Goal: Task Accomplishment & Management: Manage account settings

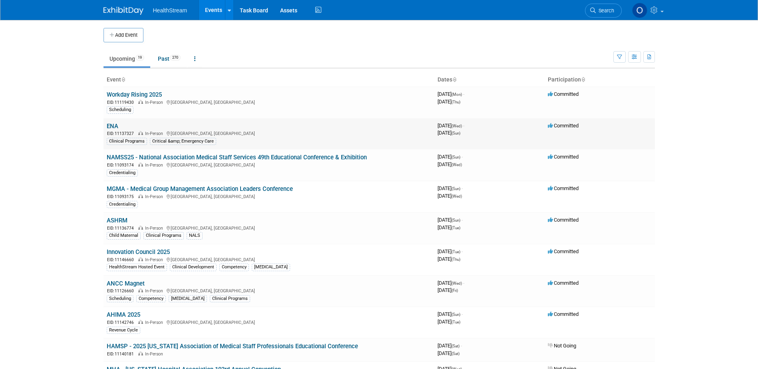
click at [111, 127] on link "ENA" at bounding box center [113, 126] width 12 height 7
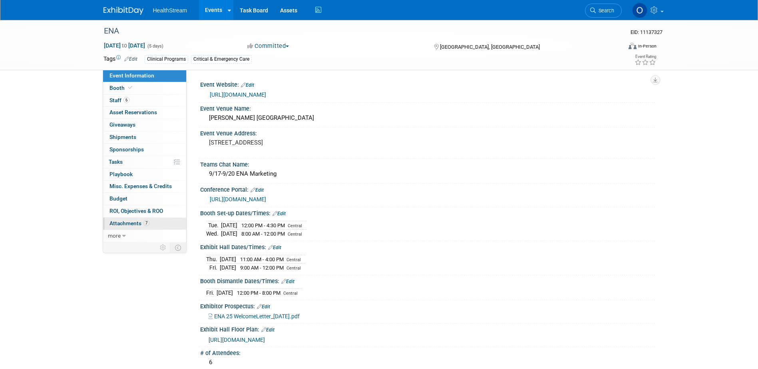
click at [114, 223] on span "Attachments 7" at bounding box center [129, 223] width 40 height 6
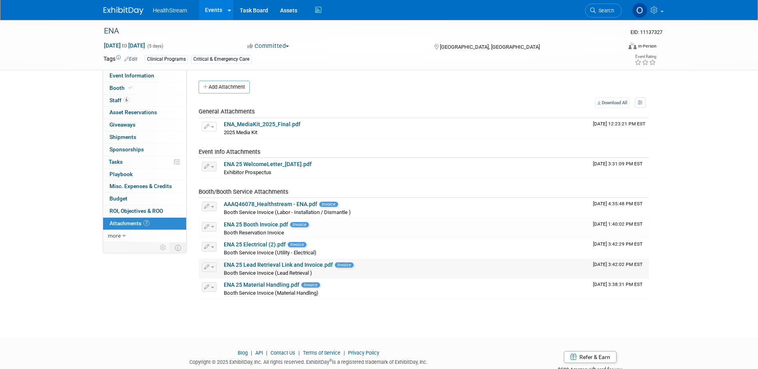
click at [295, 265] on link "ENA 25 Lead Retrieval Link and Invoice.pdf" at bounding box center [278, 265] width 109 height 6
click at [133, 72] on link "Event Information" at bounding box center [144, 76] width 83 height 12
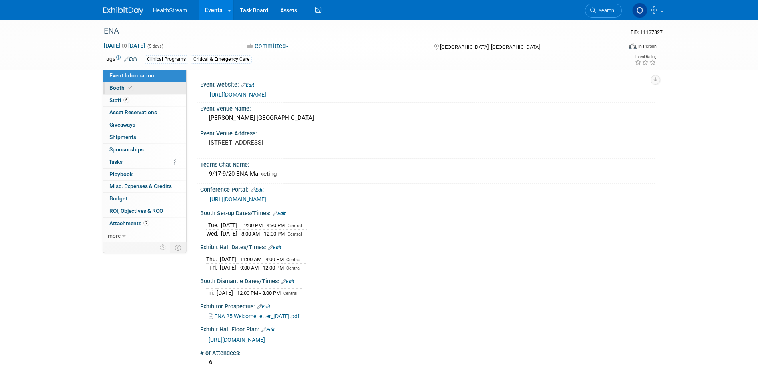
click at [137, 93] on link "Booth" at bounding box center [144, 88] width 83 height 12
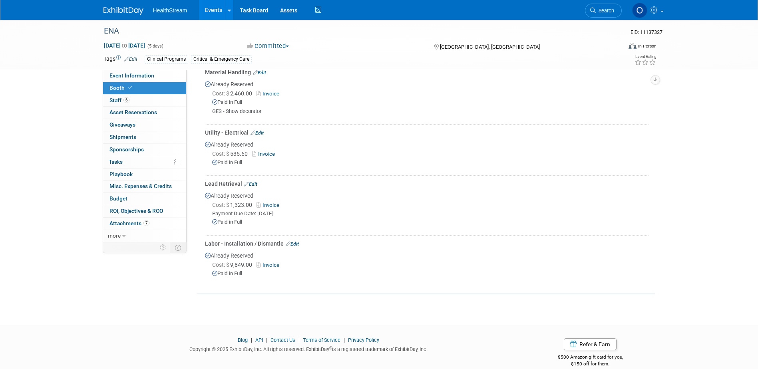
scroll to position [271, 0]
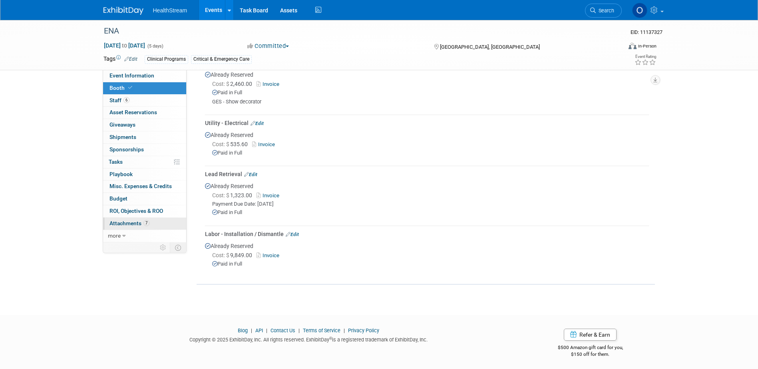
click at [123, 225] on span "Attachments 7" at bounding box center [129, 223] width 40 height 6
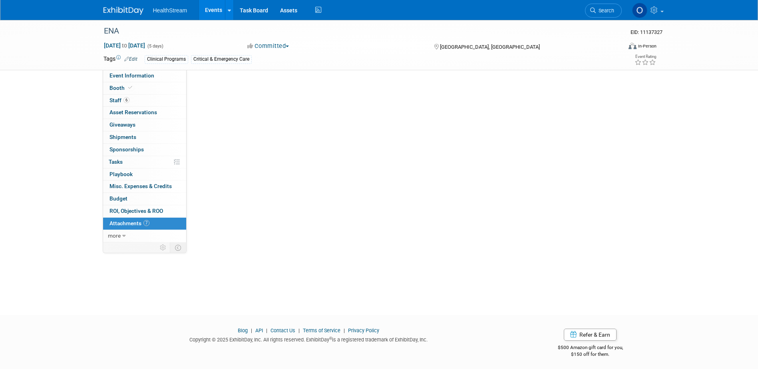
scroll to position [0, 0]
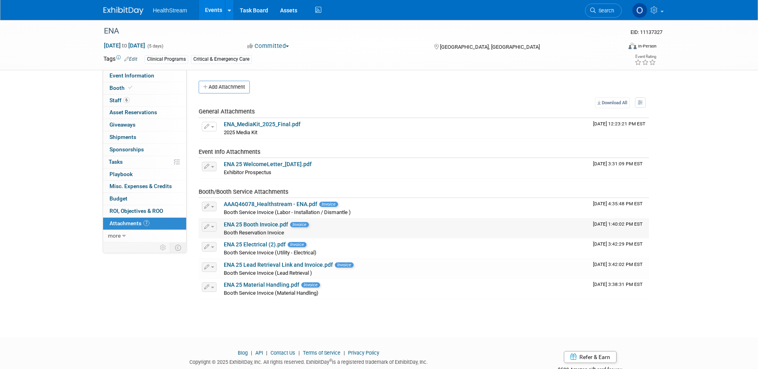
click at [260, 223] on link "ENA 25 Booth Invoice.pdf" at bounding box center [256, 224] width 64 height 6
click at [262, 243] on link "ENA 25 Electrical (2).pdf" at bounding box center [255, 244] width 62 height 6
click at [261, 286] on link "ENA 25 Material Handling.pdf" at bounding box center [262, 285] width 76 height 6
click at [254, 265] on link "ENA 25 Lead Retrieval Link and Invoice.pdf" at bounding box center [278, 265] width 109 height 6
click at [266, 223] on link "ENA 25 Booth Invoice.pdf" at bounding box center [256, 224] width 64 height 6
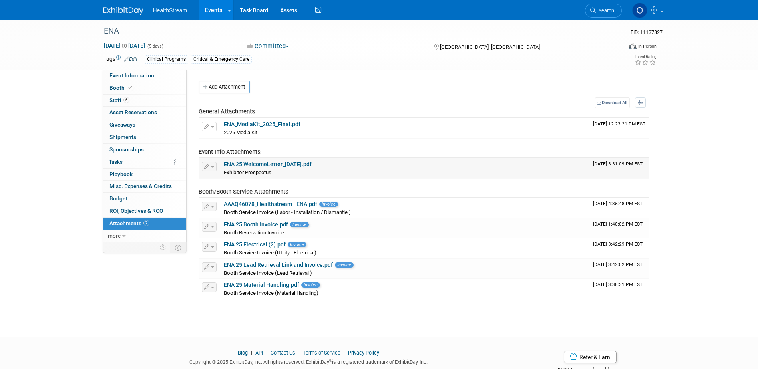
click at [254, 165] on link "ENA 25 WelcomeLetter_[DATE].pdf" at bounding box center [268, 164] width 88 height 6
click at [137, 76] on span "Event Information" at bounding box center [131, 75] width 45 height 6
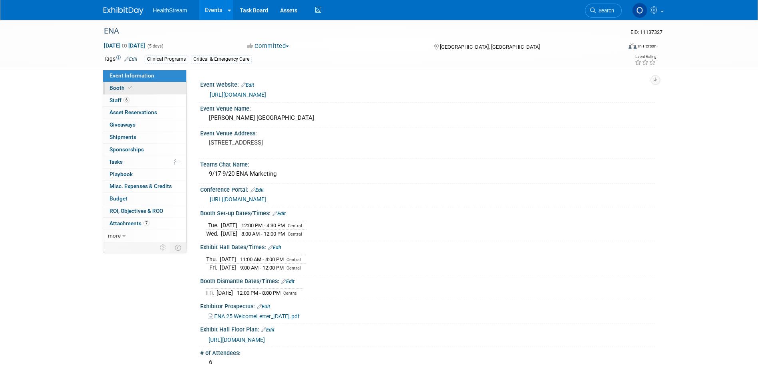
click at [154, 82] on link "Booth" at bounding box center [144, 88] width 83 height 12
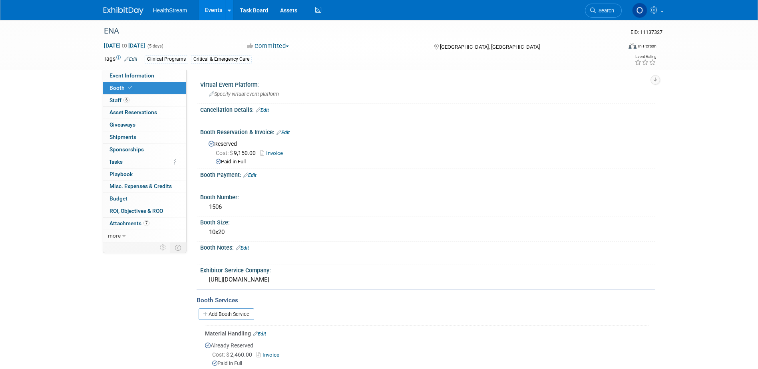
click at [248, 248] on link "Edit" at bounding box center [242, 248] width 13 height 6
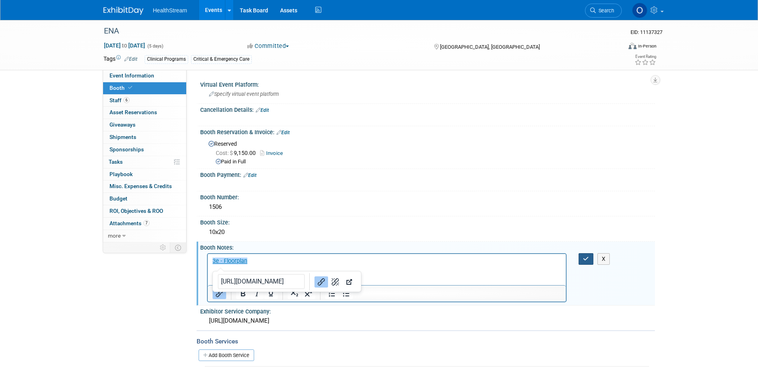
click at [592, 261] on button "button" at bounding box center [586, 259] width 15 height 12
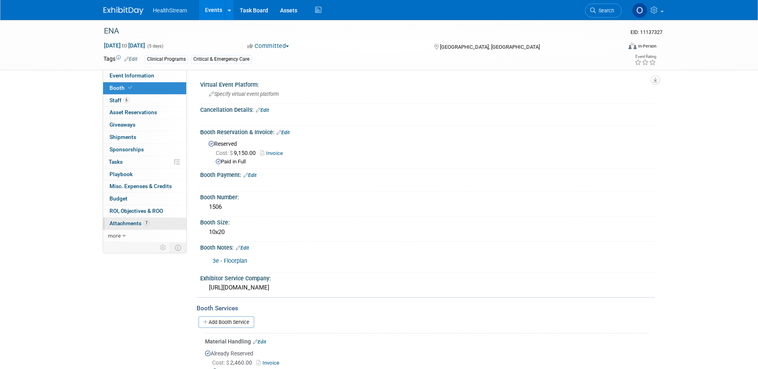
click at [133, 222] on span "Attachments 7" at bounding box center [129, 223] width 40 height 6
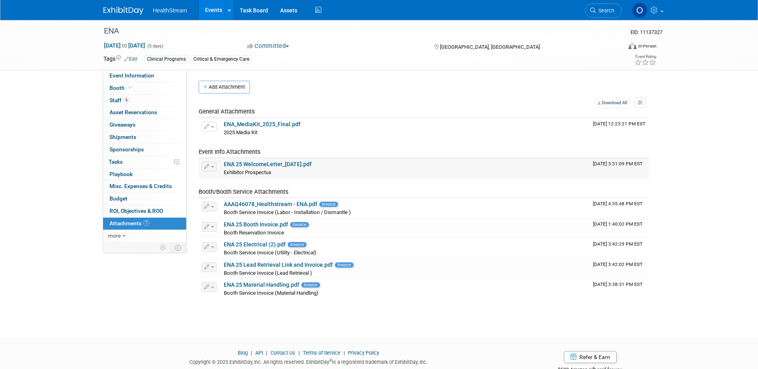
click at [259, 165] on link "ENA 25 WelcomeLetter_[DATE].pdf" at bounding box center [268, 164] width 88 height 6
click at [121, 101] on span "Staff 6" at bounding box center [119, 100] width 20 height 6
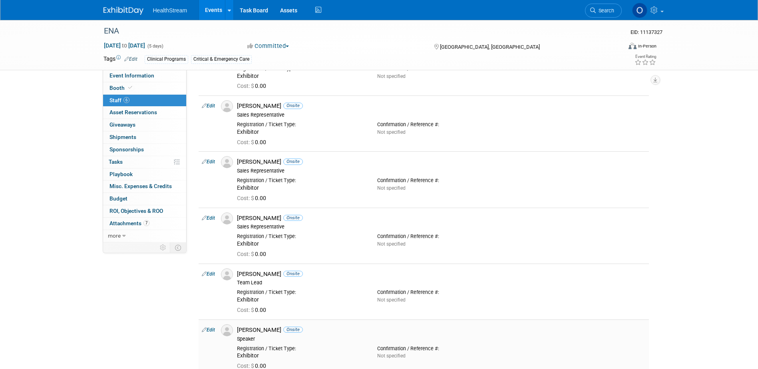
scroll to position [40, 0]
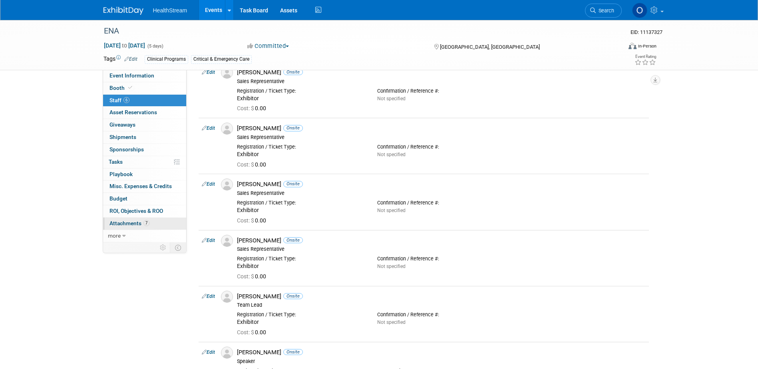
click at [131, 224] on span "Attachments 7" at bounding box center [129, 223] width 40 height 6
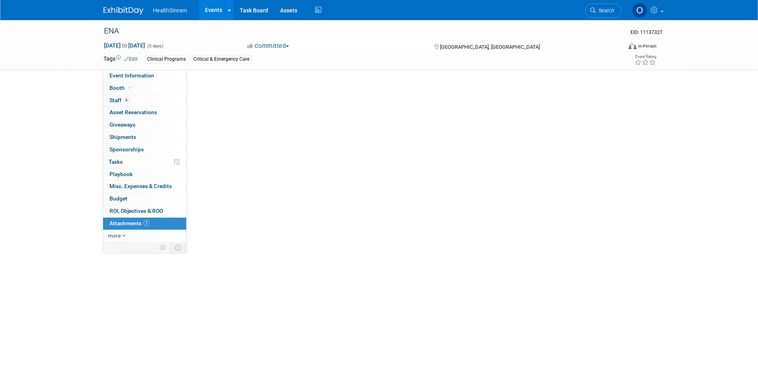
scroll to position [0, 0]
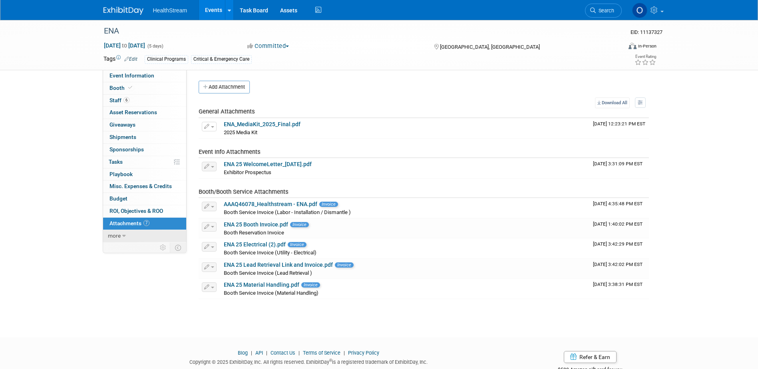
click at [120, 235] on span "more" at bounding box center [114, 236] width 13 height 6
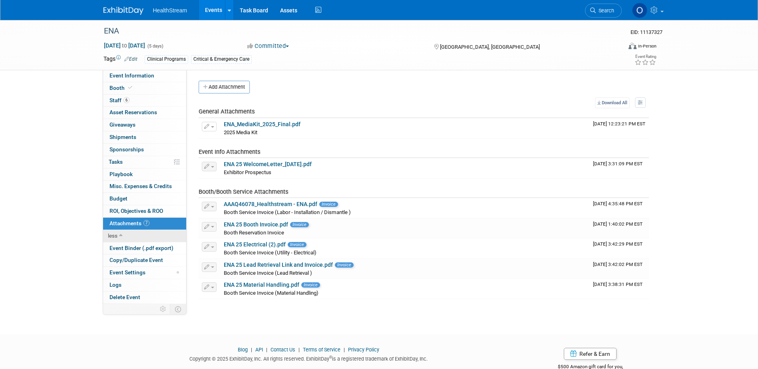
click at [120, 235] on icon at bounding box center [121, 236] width 4 height 6
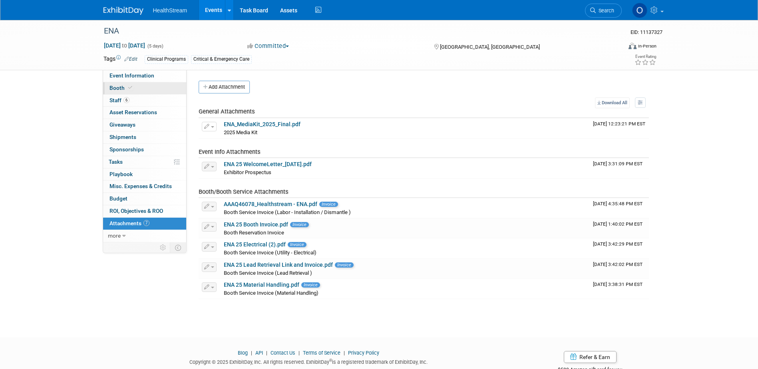
click at [130, 89] on icon at bounding box center [130, 87] width 4 height 4
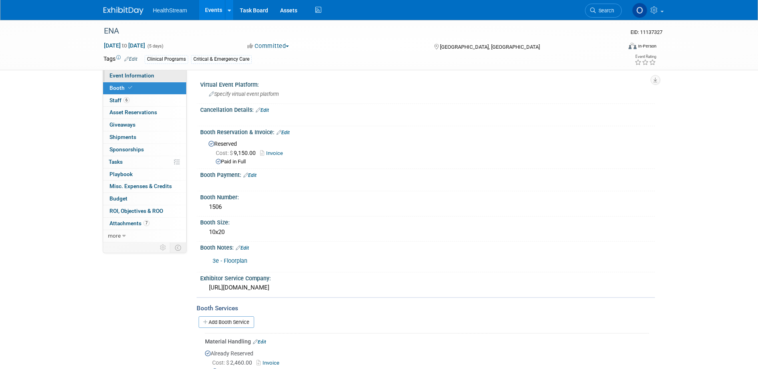
click at [135, 75] on span "Event Information" at bounding box center [131, 75] width 45 height 6
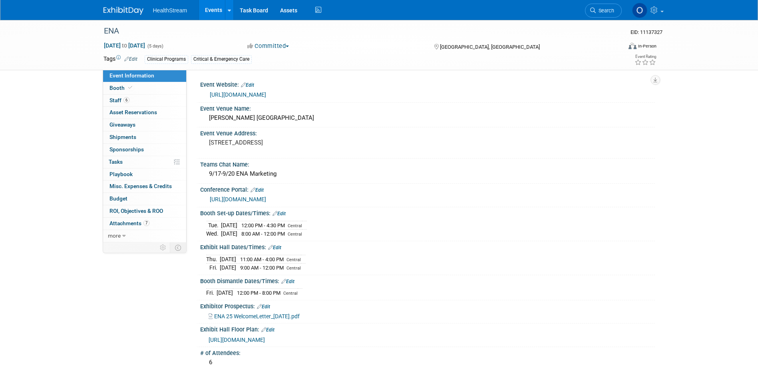
click at [266, 200] on link "[URL][DOMAIN_NAME]" at bounding box center [238, 199] width 56 height 6
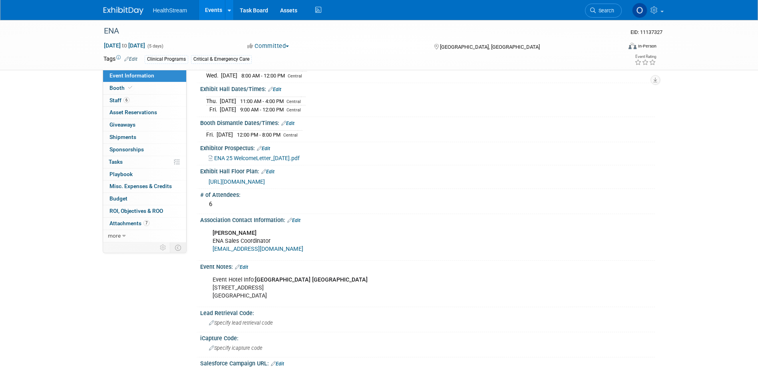
scroll to position [160, 0]
click at [138, 97] on link "6 Staff 6" at bounding box center [144, 101] width 83 height 12
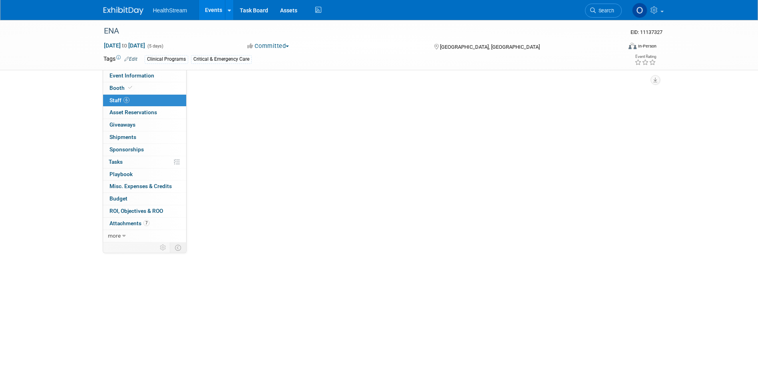
scroll to position [0, 0]
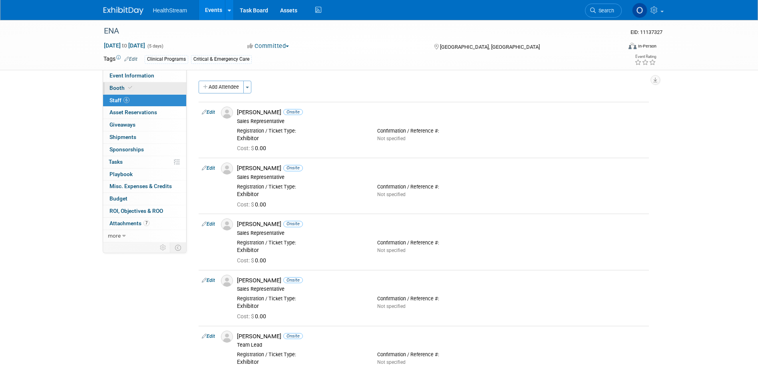
click at [140, 87] on link "Booth" at bounding box center [144, 88] width 83 height 12
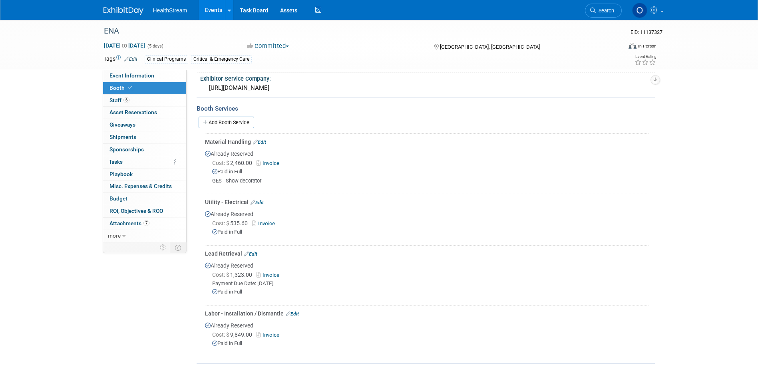
scroll to position [279, 0]
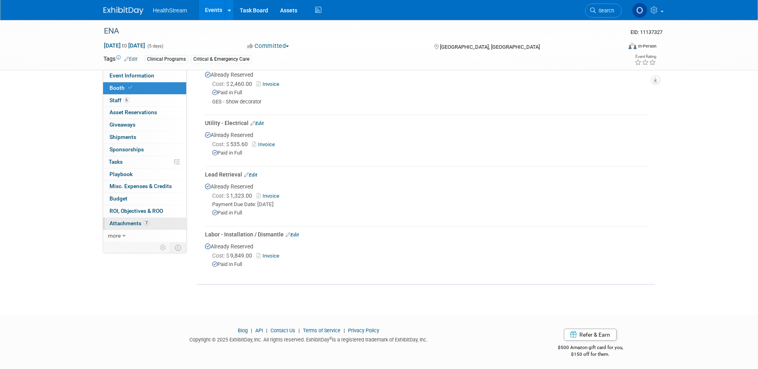
click at [134, 221] on span "Attachments 7" at bounding box center [129, 223] width 40 height 6
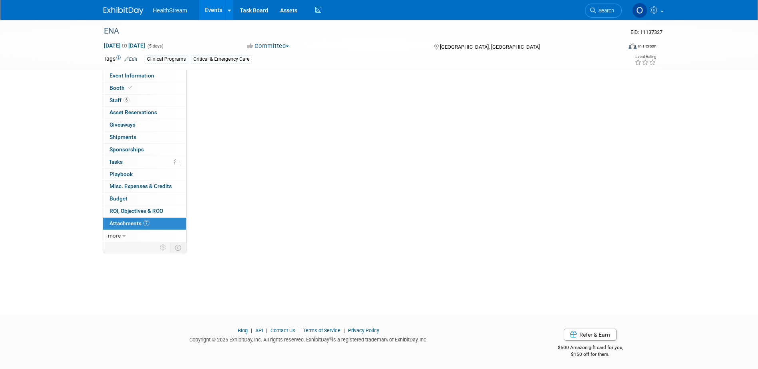
scroll to position [0, 0]
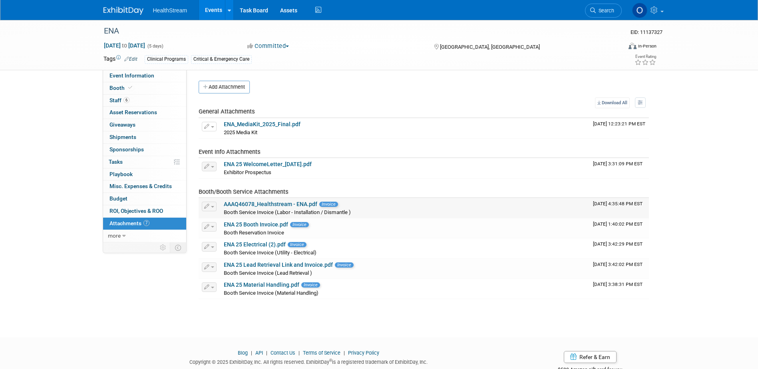
click at [260, 200] on td "AAAQ46078_Healthstream - ENA.pdf Invoice Booth Service Invoice (Labor - Install…" at bounding box center [405, 208] width 369 height 20
click at [225, 85] on button "Add Attachment" at bounding box center [224, 87] width 51 height 13
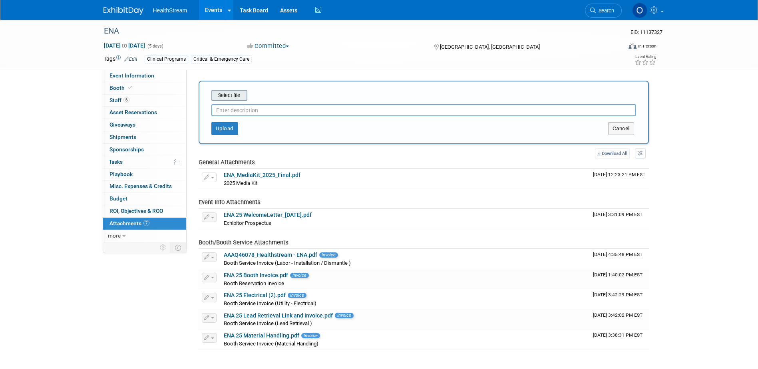
click at [235, 98] on input "file" at bounding box center [198, 96] width 95 height 10
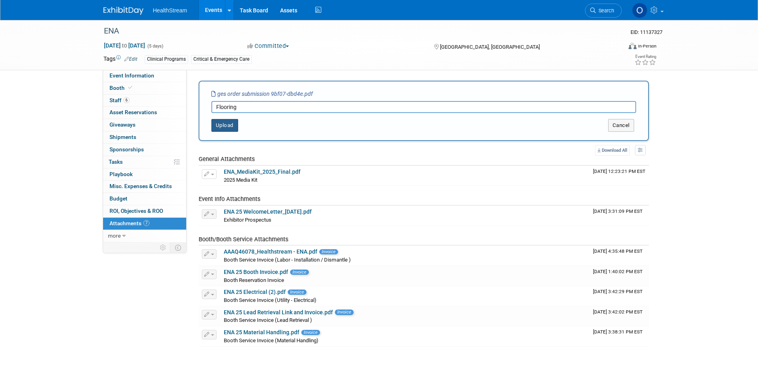
type input "Flooring"
click at [236, 128] on button "Upload" at bounding box center [224, 125] width 27 height 13
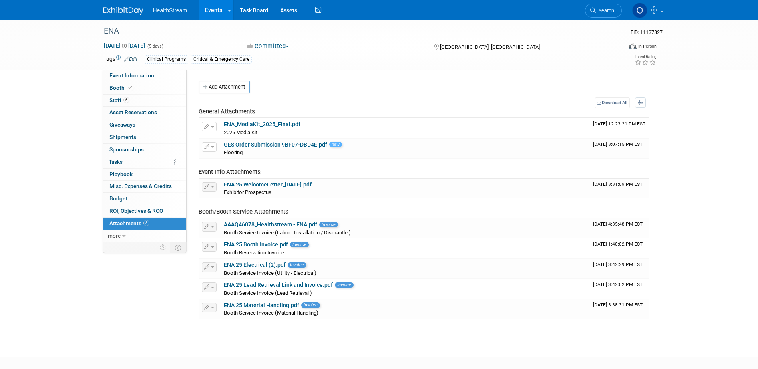
click at [135, 11] on img at bounding box center [123, 11] width 40 height 8
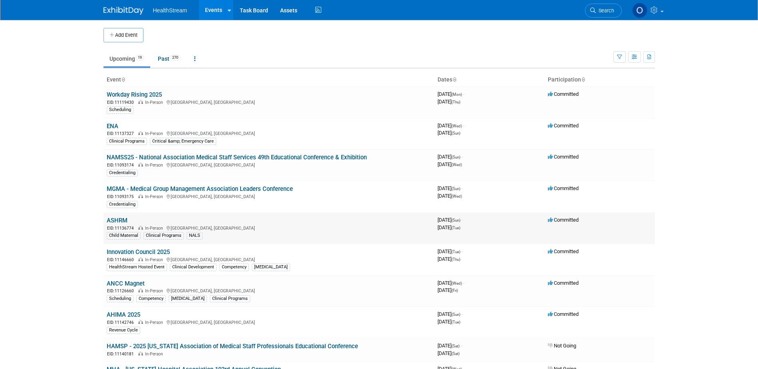
click at [122, 219] on link "ASHRM" at bounding box center [117, 220] width 21 height 7
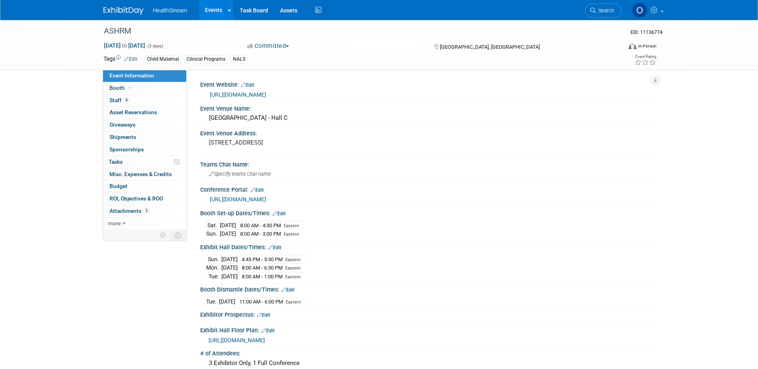
click at [266, 198] on link "https://exhibitors.cvent.com/events/16627434-7dc5-4b46-9d8a-55adfd8cd088/exhibi…" at bounding box center [238, 199] width 56 height 6
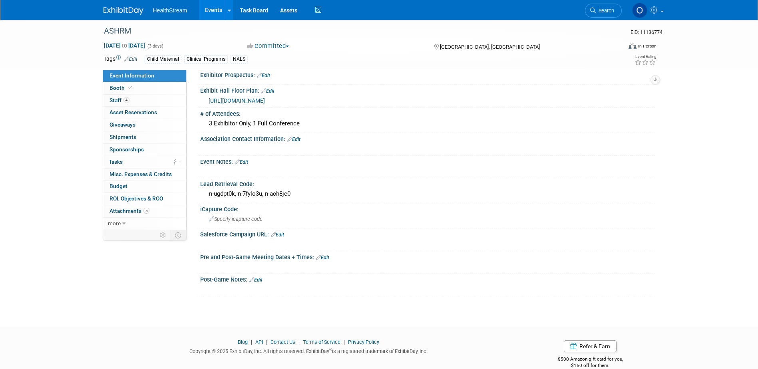
scroll to position [252, 0]
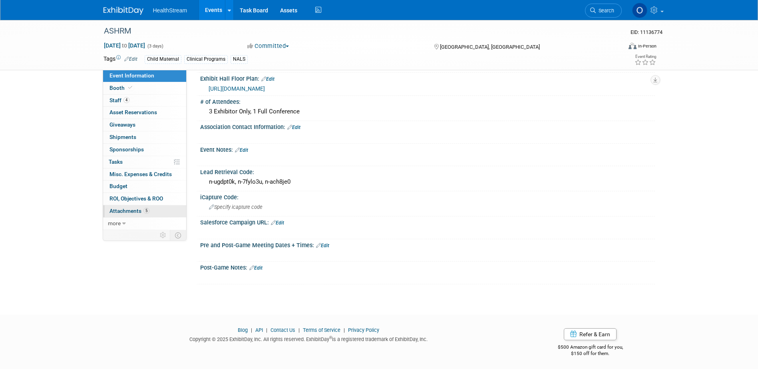
click at [127, 207] on link "5 Attachments 5" at bounding box center [144, 211] width 83 height 12
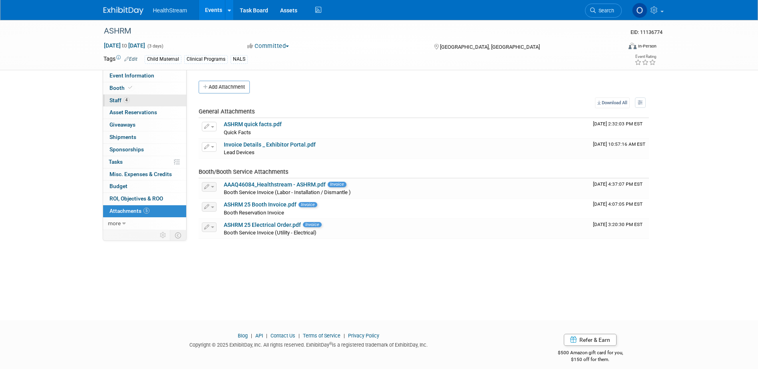
click at [146, 102] on link "4 Staff 4" at bounding box center [144, 101] width 83 height 12
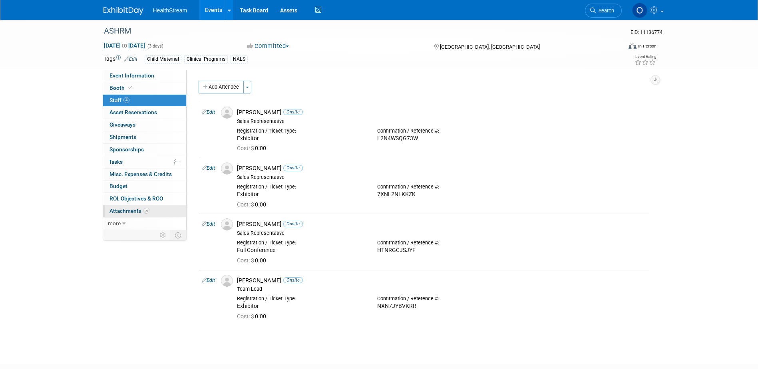
click at [125, 212] on span "Attachments 5" at bounding box center [129, 211] width 40 height 6
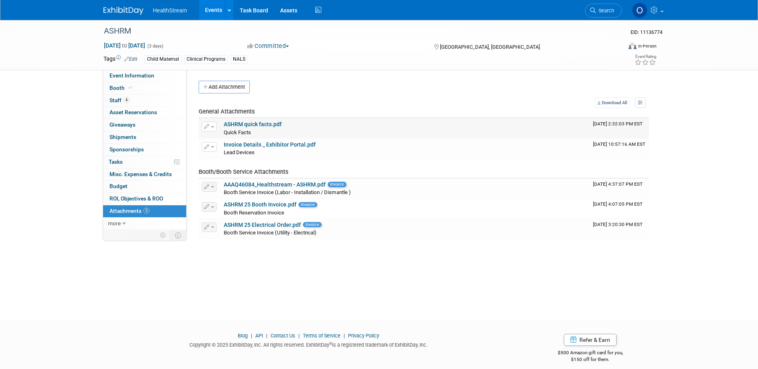
click at [245, 122] on link "ASHRM quick facts.pdf" at bounding box center [253, 124] width 58 height 6
click at [129, 76] on span "Event Information" at bounding box center [131, 75] width 45 height 6
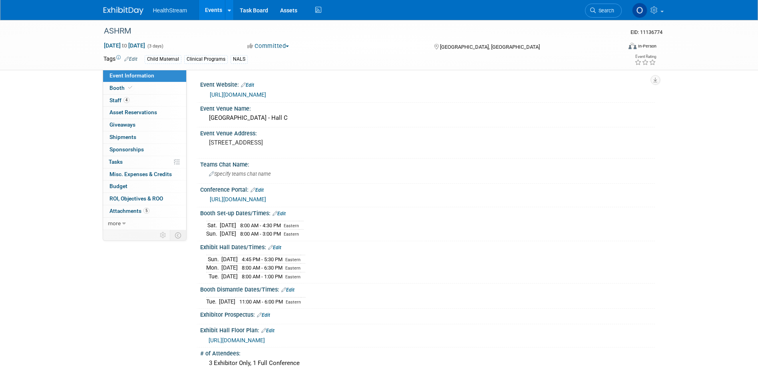
click at [266, 199] on link "https://exhibitors.cvent.com/events/16627434-7dc5-4b46-9d8a-55adfd8cd088/exhibi…" at bounding box center [238, 199] width 56 height 6
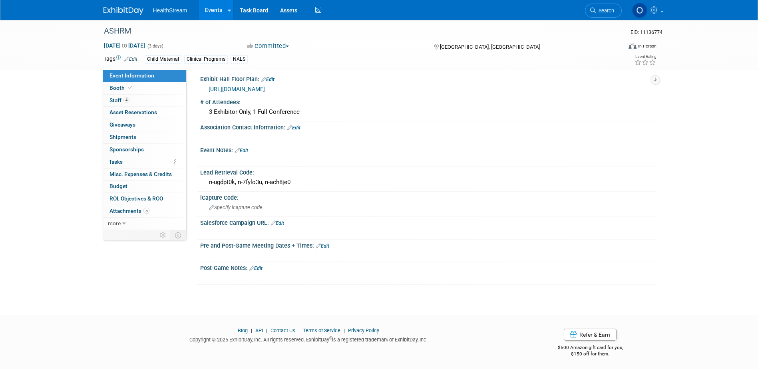
scroll to position [252, 0]
click at [145, 85] on link "Booth" at bounding box center [144, 88] width 83 height 12
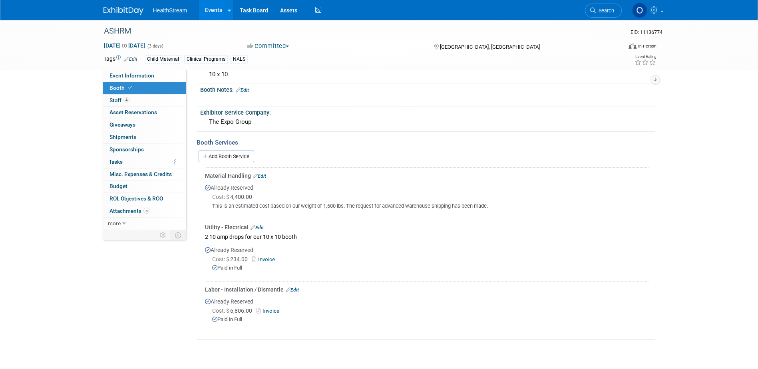
scroll to position [160, 0]
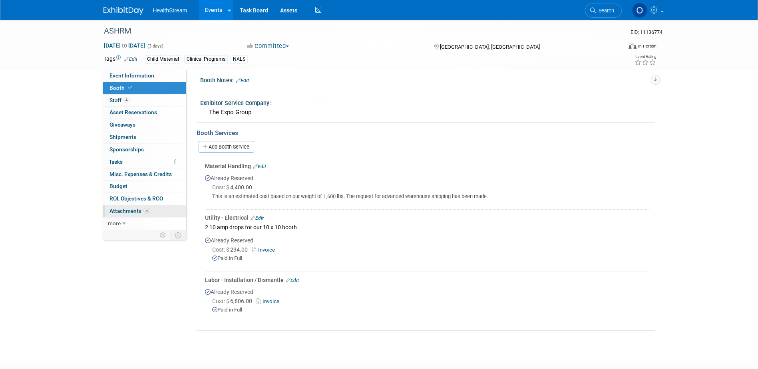
click at [127, 211] on span "Attachments 5" at bounding box center [129, 211] width 40 height 6
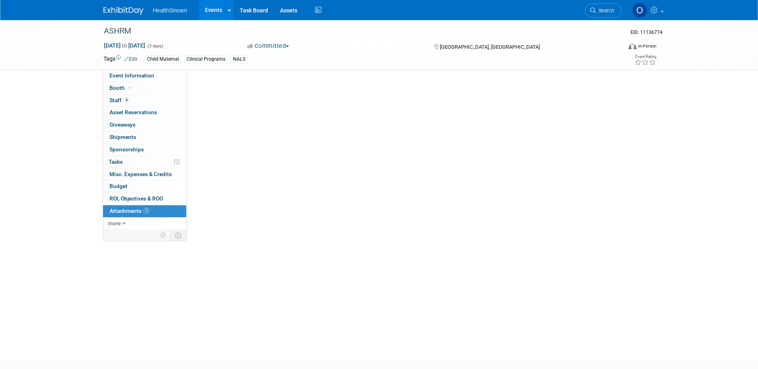
scroll to position [0, 0]
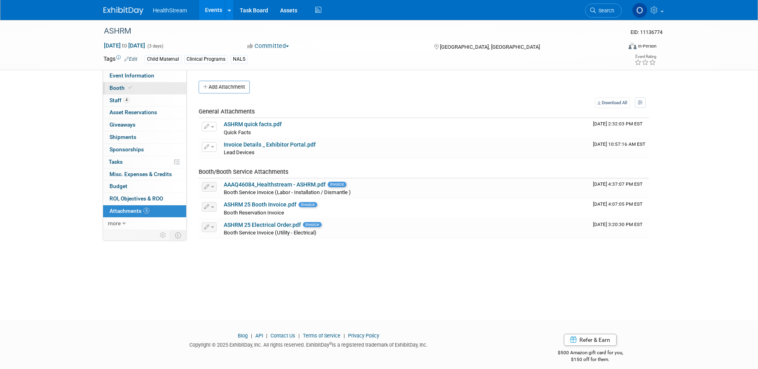
click at [144, 85] on link "Booth" at bounding box center [144, 88] width 83 height 12
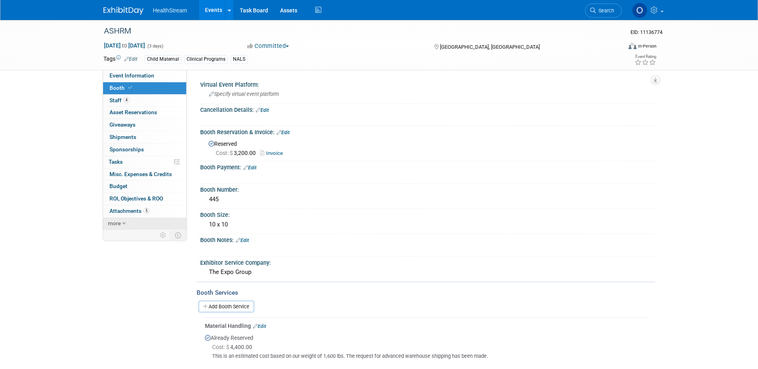
click at [117, 224] on span "more" at bounding box center [114, 223] width 13 height 6
click at [117, 224] on span "less" at bounding box center [113, 223] width 10 height 6
click at [130, 209] on span "Attachments 5" at bounding box center [129, 211] width 40 height 6
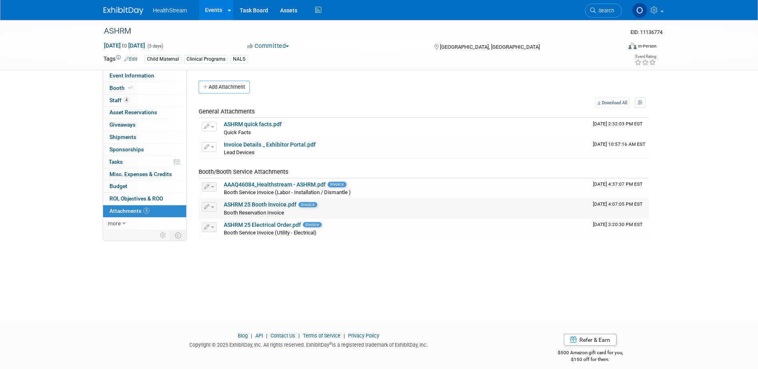
click at [275, 203] on link "ASHRM 25 Booth Invoice.pdf" at bounding box center [260, 204] width 73 height 6
click at [217, 6] on link "Events" at bounding box center [213, 10] width 29 height 20
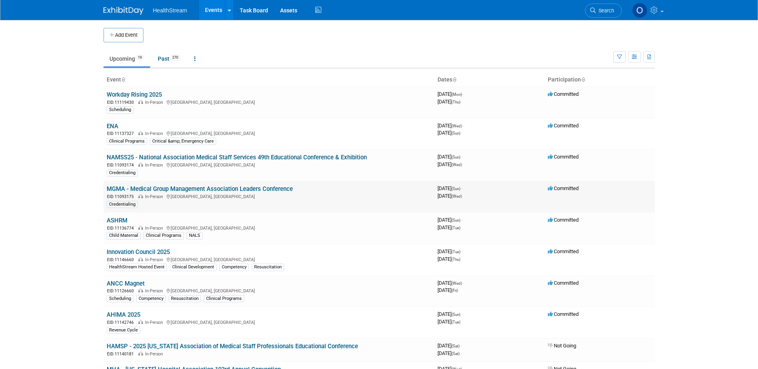
click at [127, 190] on link "MGMA - Medical Group Management Association Leaders Conference" at bounding box center [200, 188] width 186 height 7
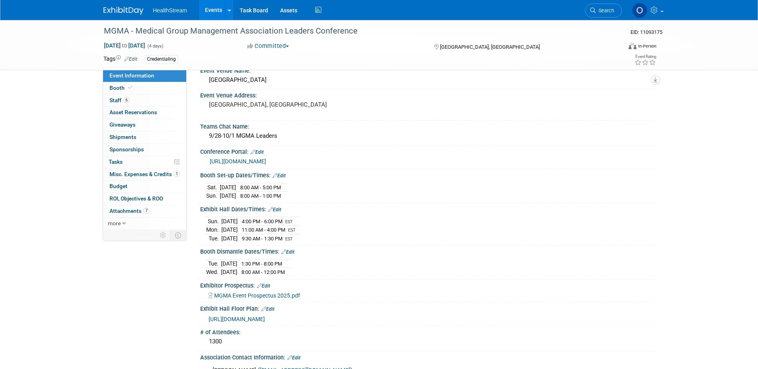
scroll to position [200, 0]
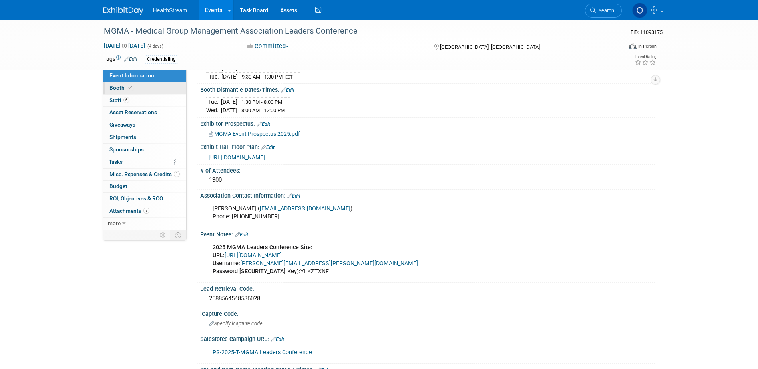
click at [123, 89] on span "Booth" at bounding box center [121, 88] width 24 height 6
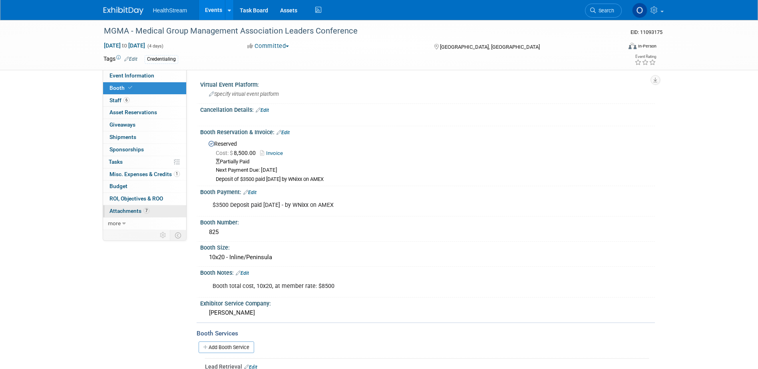
click at [122, 212] on span "Attachments 7" at bounding box center [129, 211] width 40 height 6
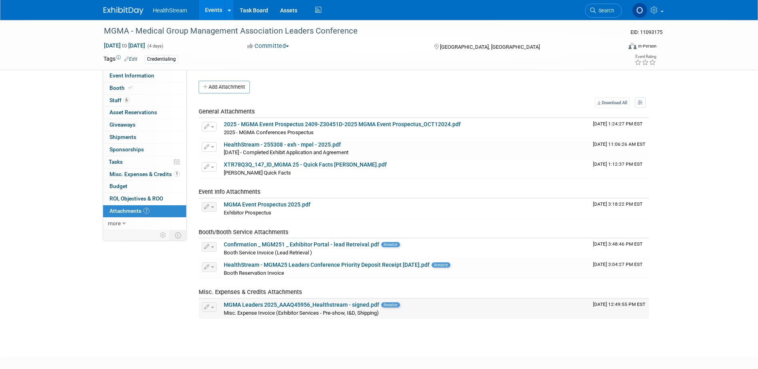
click at [269, 306] on link "MGMA Leaders 2025_AAAQ45956_Healthstream - signed.pdf" at bounding box center [301, 305] width 155 height 6
click at [149, 86] on link "Booth" at bounding box center [144, 88] width 83 height 12
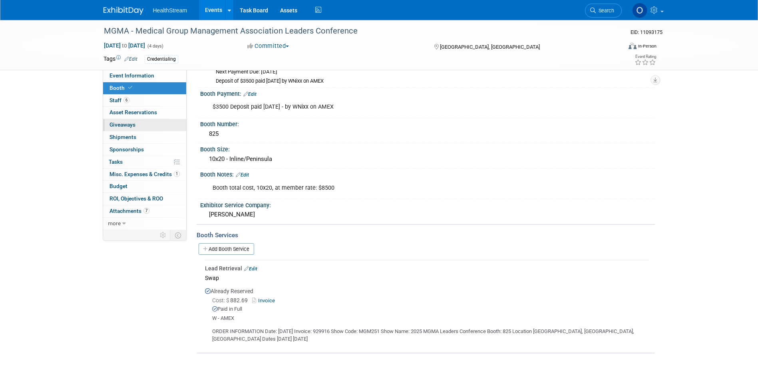
scroll to position [80, 0]
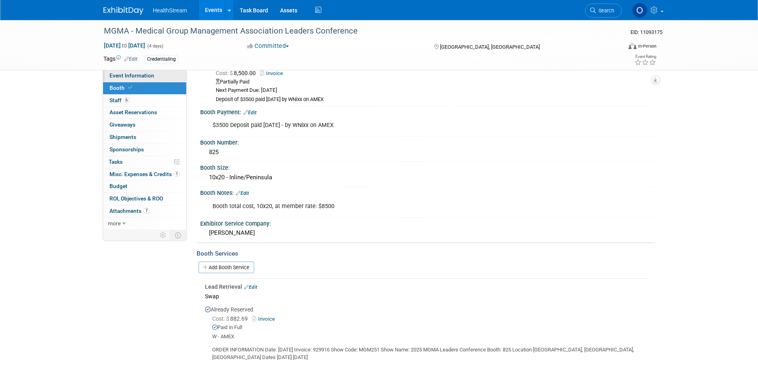
click at [145, 76] on span "Event Information" at bounding box center [131, 75] width 45 height 6
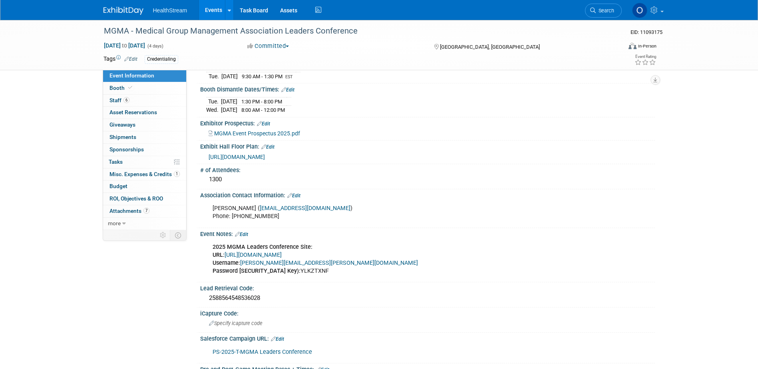
scroll to position [200, 0]
click at [265, 154] on span "https://www.conferenceharvester.com/floorplan/v2/index.asp?EventKey=NUSFNBIJ" at bounding box center [237, 157] width 56 height 6
click at [135, 212] on span "Attachments 7" at bounding box center [129, 211] width 40 height 6
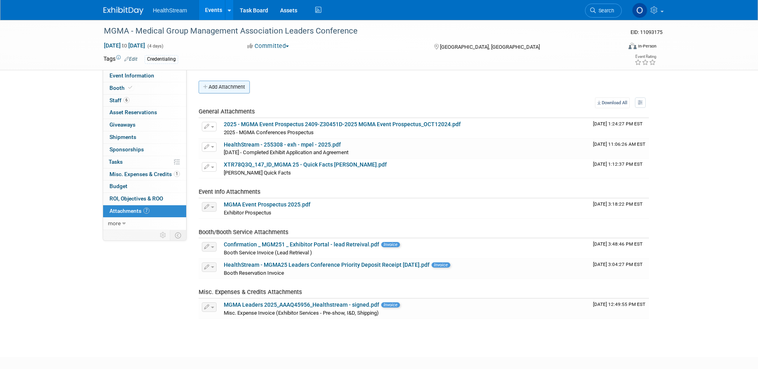
click at [216, 87] on button "Add Attachment" at bounding box center [224, 87] width 51 height 13
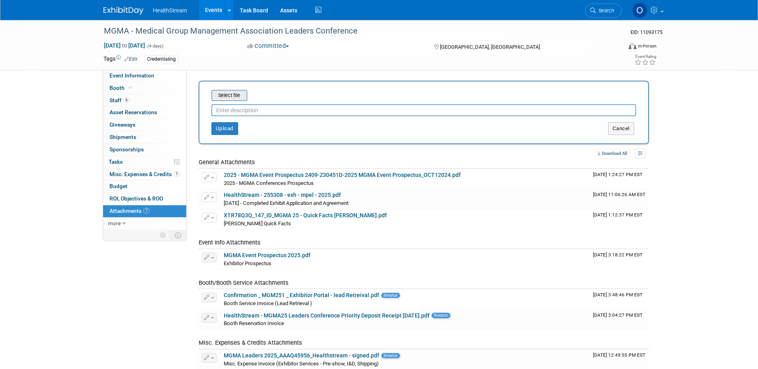
click at [229, 95] on input "file" at bounding box center [198, 96] width 95 height 10
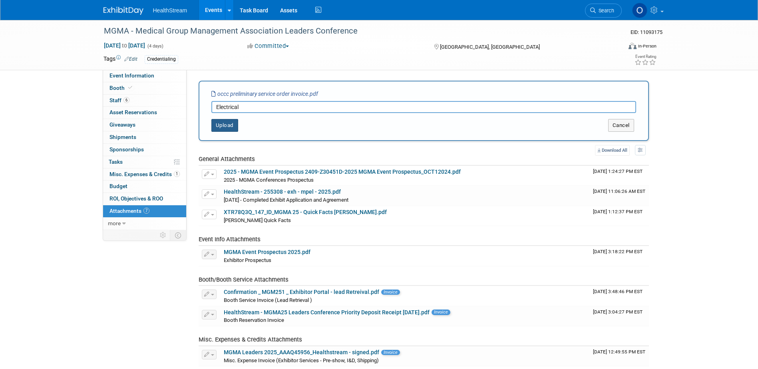
type input "Electrical"
click at [222, 125] on button "Upload" at bounding box center [224, 125] width 27 height 13
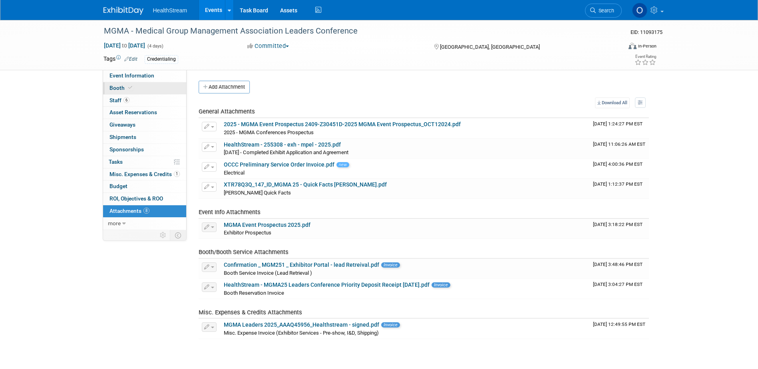
click at [136, 87] on link "Booth" at bounding box center [144, 88] width 83 height 12
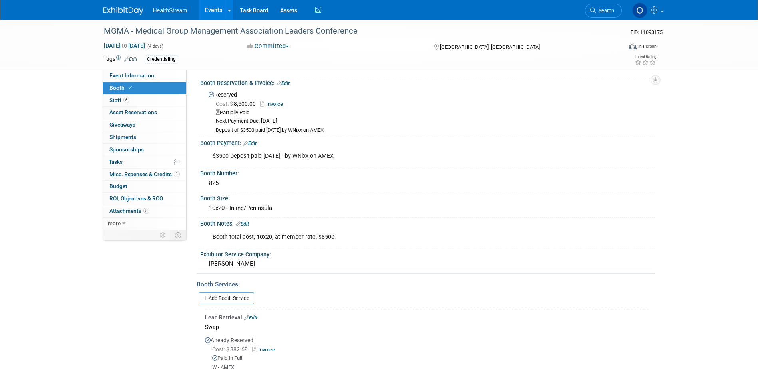
scroll to position [168, 0]
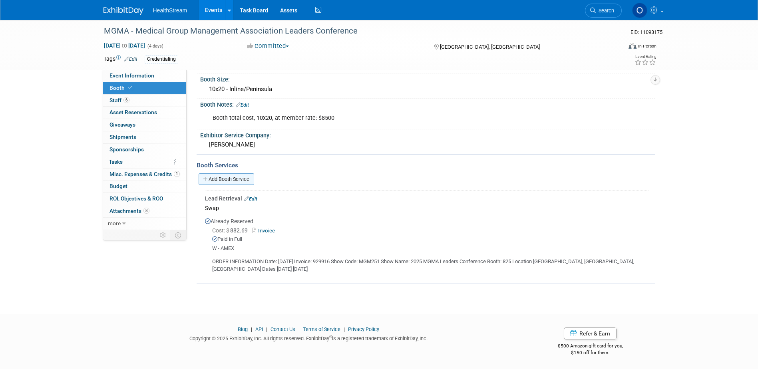
click at [222, 177] on link "Add Booth Service" at bounding box center [227, 179] width 56 height 12
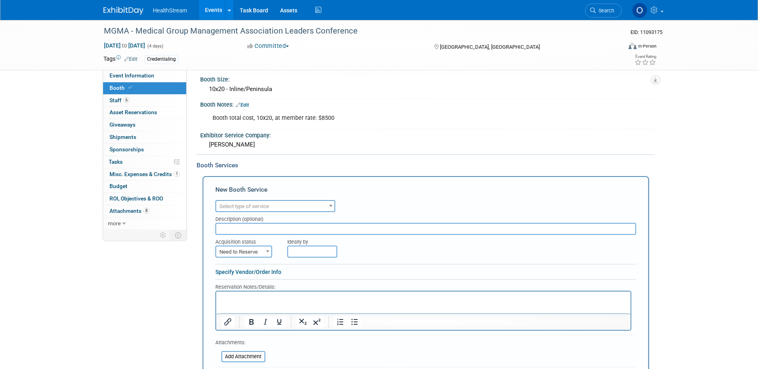
scroll to position [0, 0]
click at [304, 205] on span "Select type of service" at bounding box center [275, 206] width 118 height 11
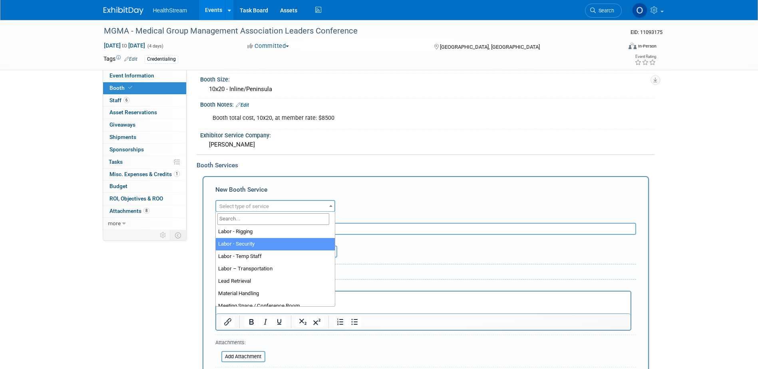
scroll to position [200, 0]
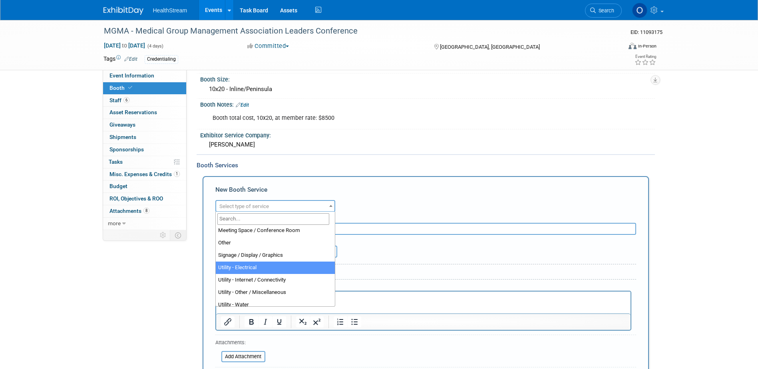
select select "8"
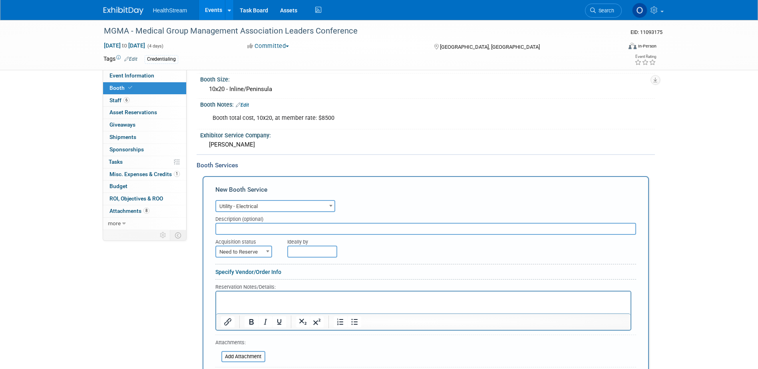
click at [353, 179] on div "New Booth Service Audio / Video Carpet / Flooring Catering / Food / Beverage Fl…" at bounding box center [426, 290] width 446 height 228
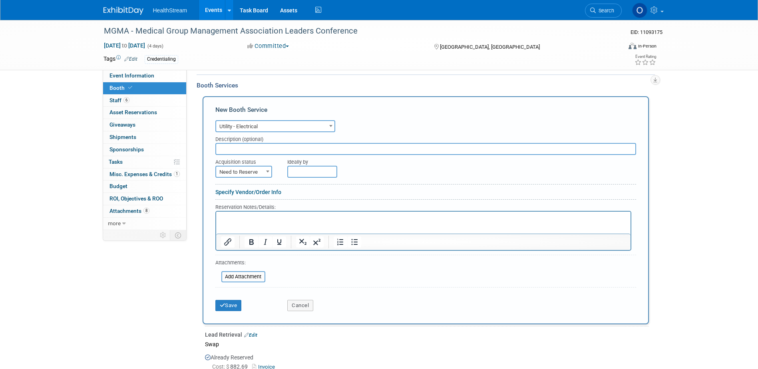
click at [252, 174] on span "Need to Reserve" at bounding box center [243, 172] width 55 height 11
select select "2"
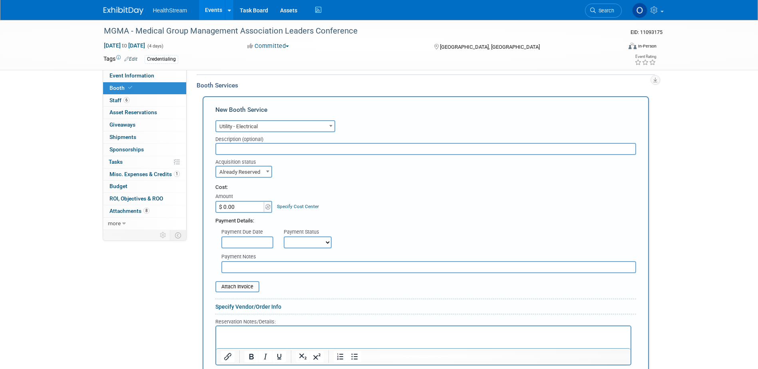
click at [251, 205] on input "$ 0.00" at bounding box center [240, 207] width 50 height 12
type input "$ 306.65"
click at [333, 214] on div "Payment Details:" at bounding box center [425, 219] width 421 height 12
click at [247, 241] on input "text" at bounding box center [247, 243] width 52 height 12
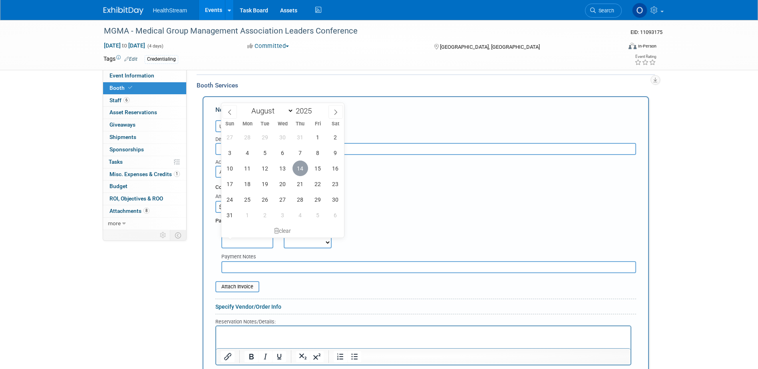
click at [302, 167] on span "14" at bounding box center [300, 169] width 16 height 16
type input "Aug 14, 2025"
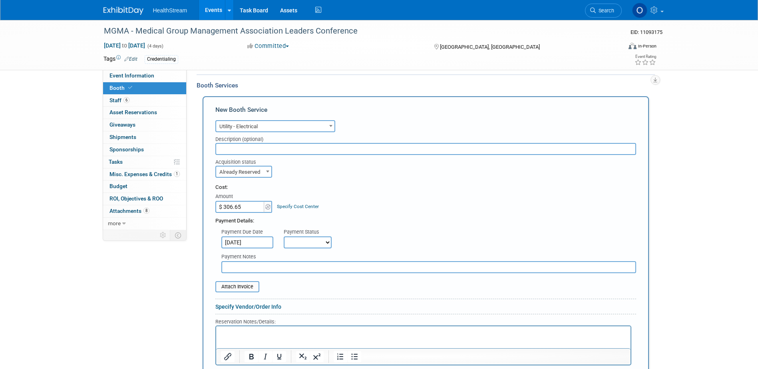
drag, startPoint x: 300, startPoint y: 233, endPoint x: 303, endPoint y: 238, distance: 5.0
click at [301, 235] on div "Payment Status" at bounding box center [311, 233] width 54 height 8
click at [304, 239] on select "Not Paid Yet Partially Paid Paid in Full" at bounding box center [308, 243] width 48 height 12
select select "1"
click at [284, 237] on select "Not Paid Yet Partially Paid Paid in Full" at bounding box center [308, 243] width 48 height 12
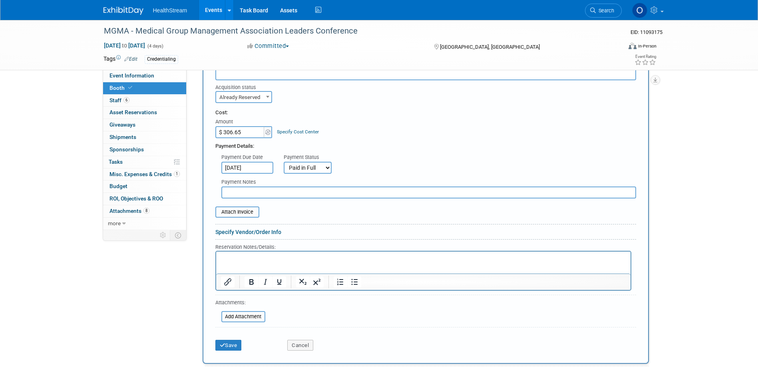
scroll to position [328, 0]
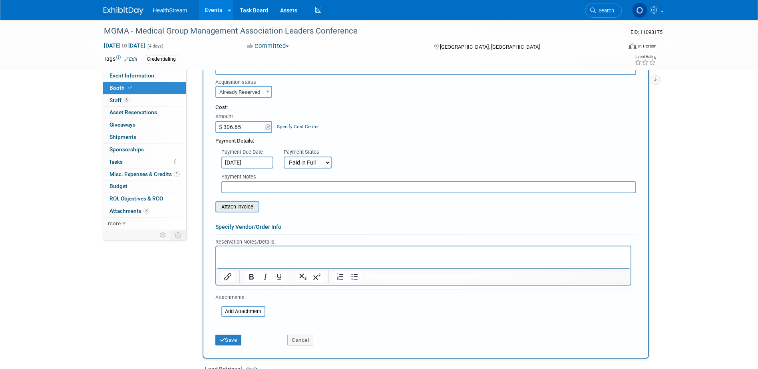
click at [241, 207] on input "file" at bounding box center [210, 207] width 95 height 10
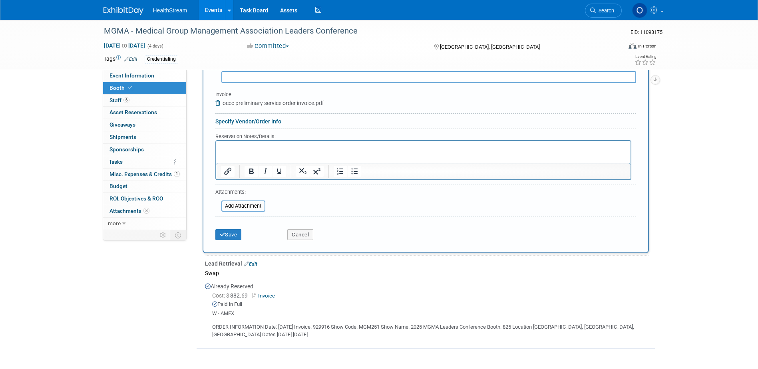
scroll to position [448, 0]
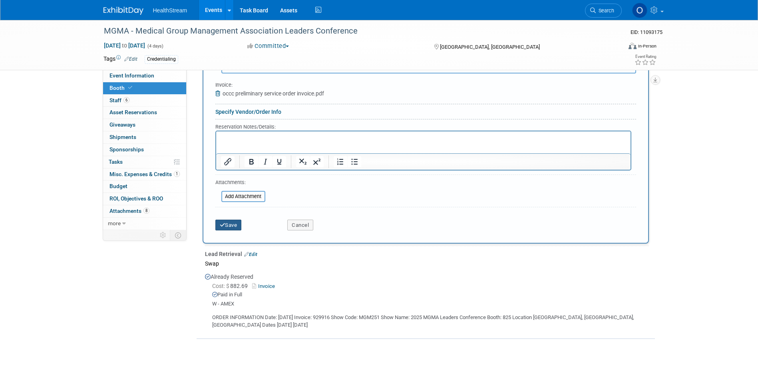
click at [228, 227] on button "Save" at bounding box center [228, 225] width 26 height 11
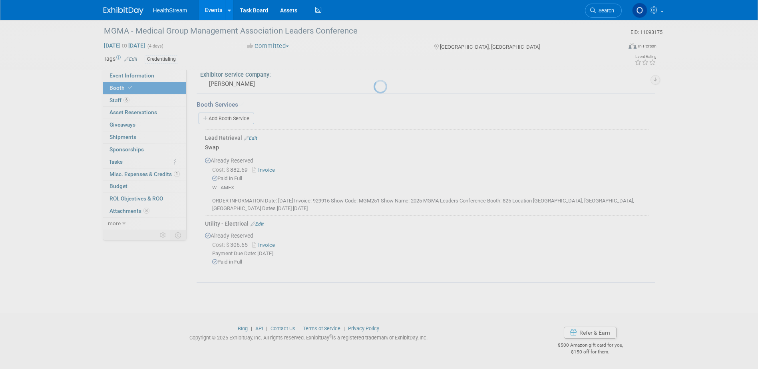
scroll to position [227, 0]
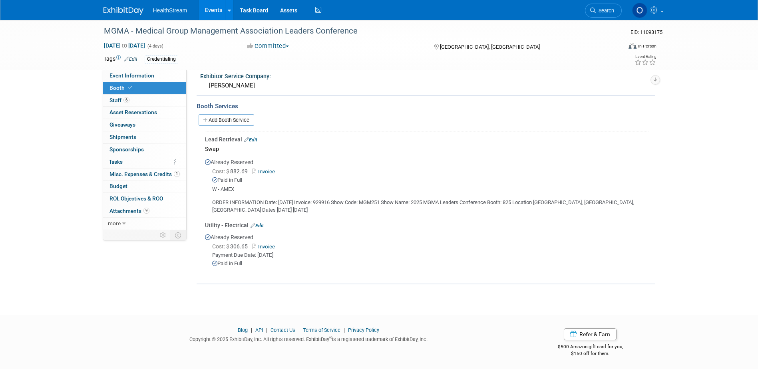
click at [684, 181] on div "MGMA - Medical Group Management Association Leaders Conference EID: 11093175 Se…" at bounding box center [379, 47] width 758 height 508
click at [217, 118] on link "Add Booth Service" at bounding box center [227, 120] width 56 height 12
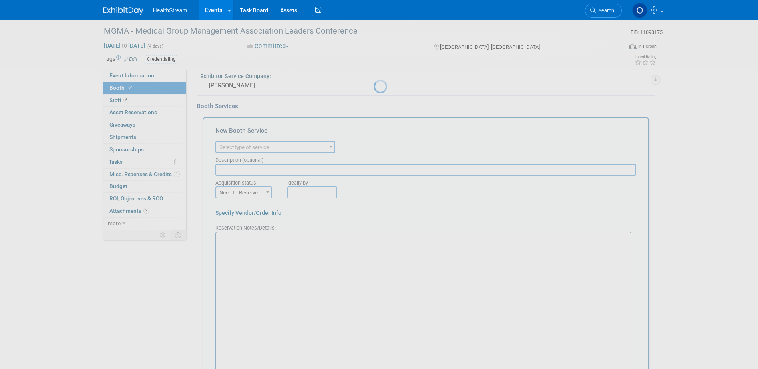
scroll to position [0, 0]
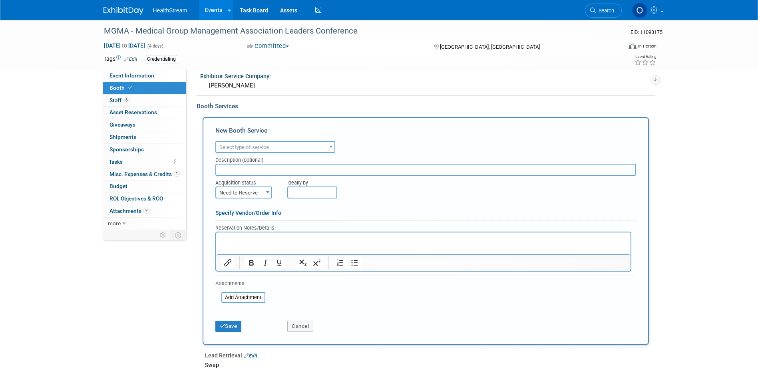
click at [282, 144] on span "Select type of service" at bounding box center [275, 147] width 118 height 11
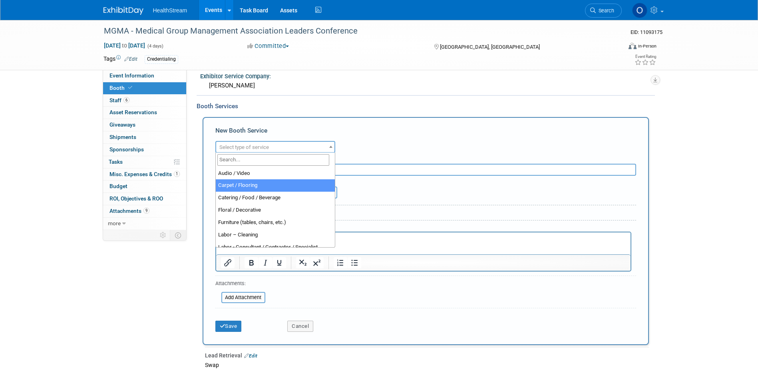
select select "4"
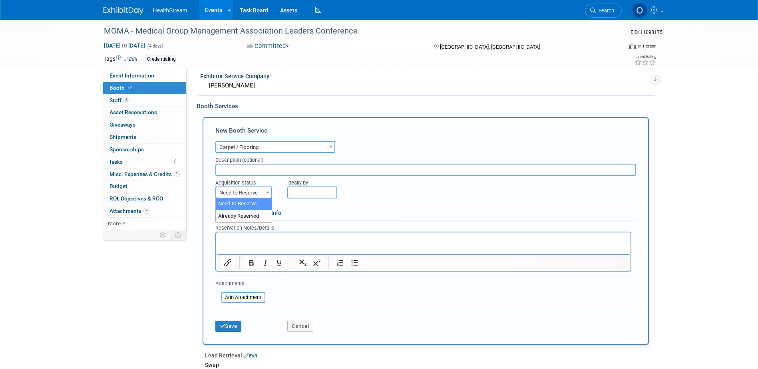
click at [264, 190] on span at bounding box center [268, 192] width 8 height 10
select select "2"
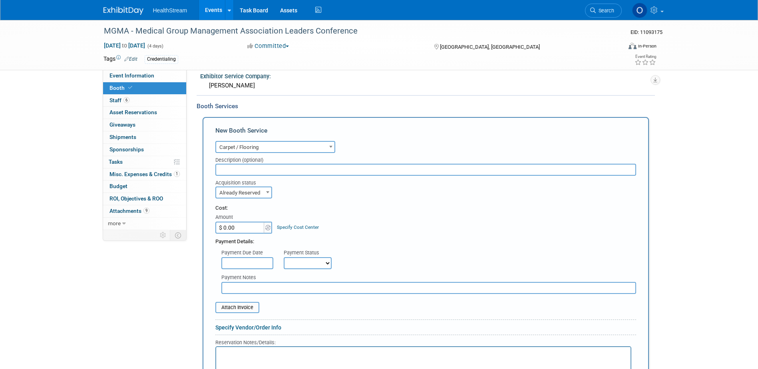
click at [250, 229] on input "$ 0.00" at bounding box center [240, 228] width 50 height 12
click at [260, 265] on input "text" at bounding box center [247, 263] width 52 height 12
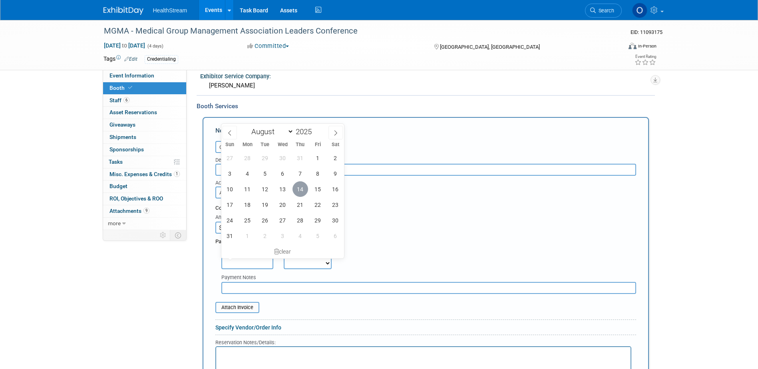
click at [302, 183] on span "14" at bounding box center [300, 189] width 16 height 16
type input "Aug 14, 2025"
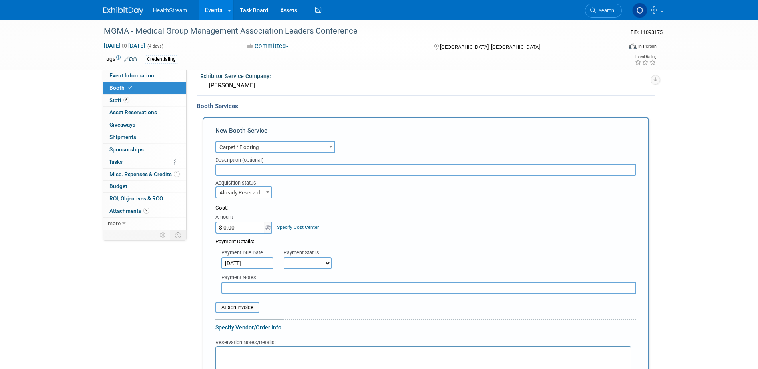
click at [239, 227] on input "$ 0.00" at bounding box center [240, 228] width 50 height 12
type input "$ 1,891.44"
click at [308, 263] on select "Not Paid Yet Partially Paid Paid in Full" at bounding box center [308, 263] width 48 height 12
select select "1"
click at [284, 257] on select "Not Paid Yet Partially Paid Paid in Full" at bounding box center [308, 263] width 48 height 12
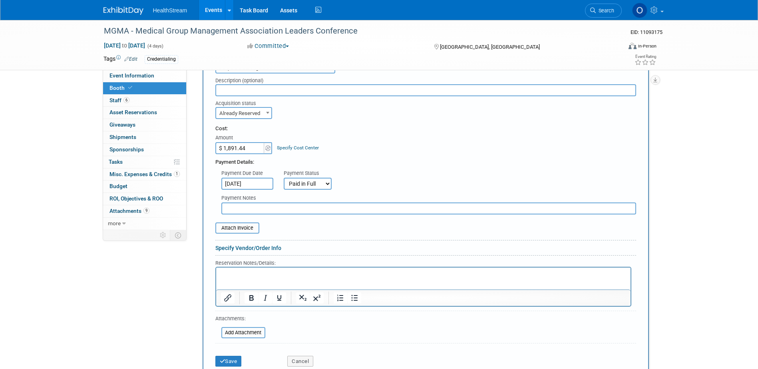
scroll to position [307, 0]
click at [235, 229] on input "file" at bounding box center [210, 228] width 95 height 10
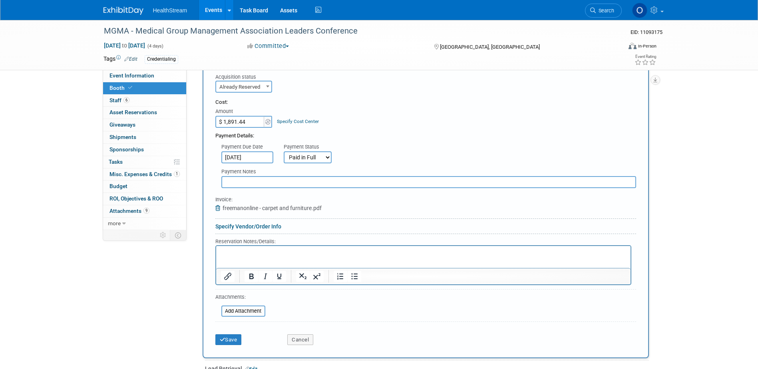
scroll to position [347, 0]
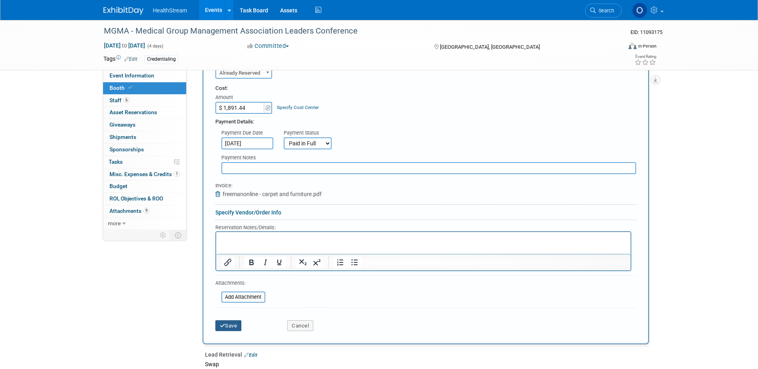
click at [228, 328] on button "Save" at bounding box center [228, 325] width 26 height 11
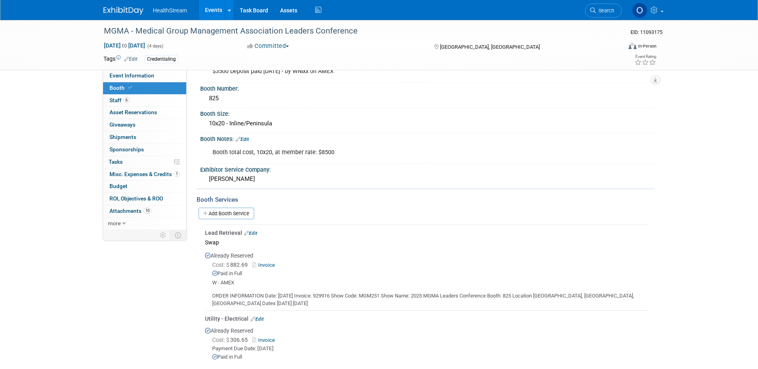
scroll to position [127, 0]
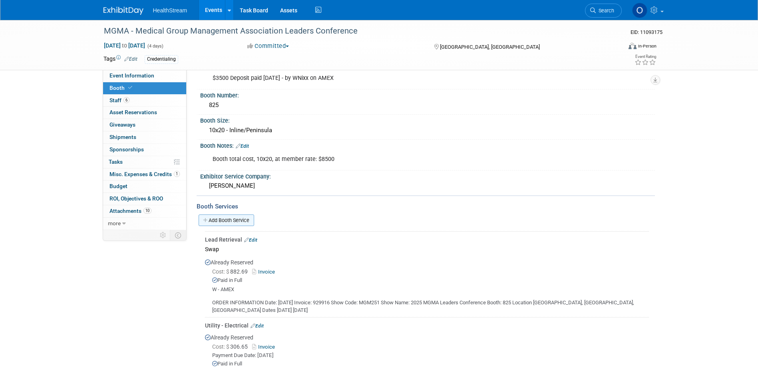
click at [217, 221] on link "Add Booth Service" at bounding box center [227, 221] width 56 height 12
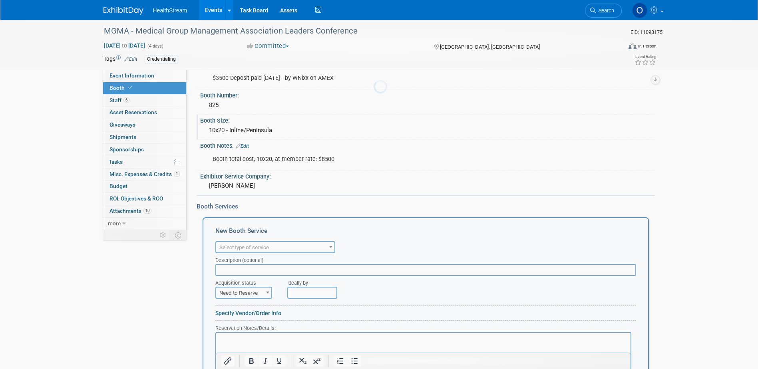
scroll to position [0, 0]
click at [283, 246] on span "Select type of service" at bounding box center [275, 247] width 118 height 11
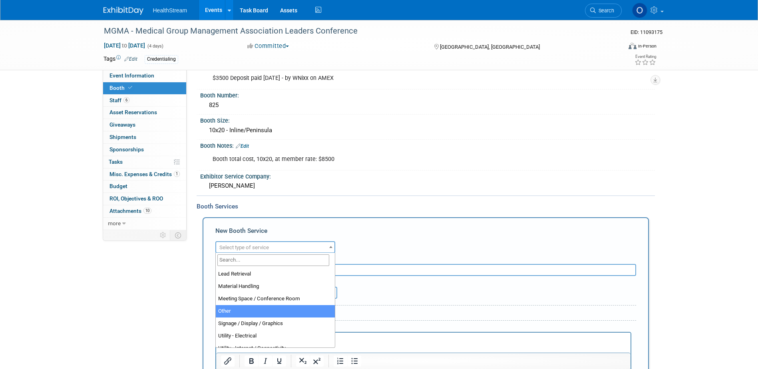
scroll to position [160, 0]
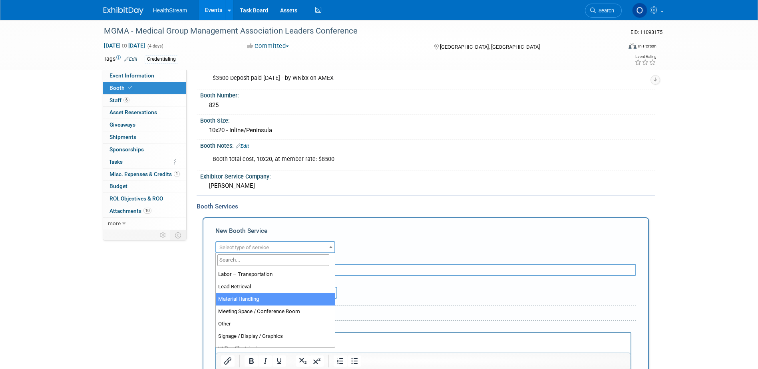
select select "10"
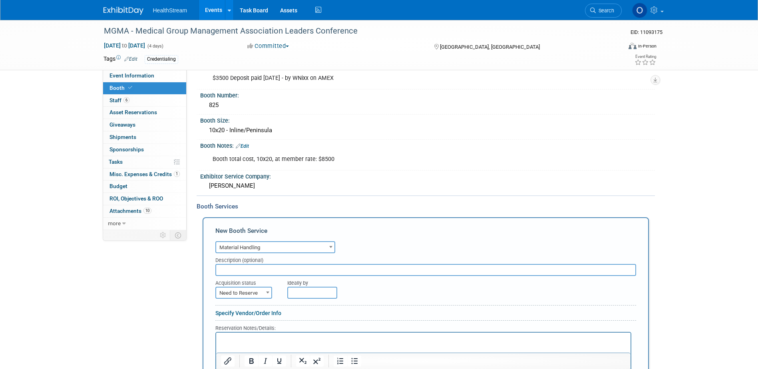
click at [266, 290] on span at bounding box center [268, 292] width 8 height 10
select select "2"
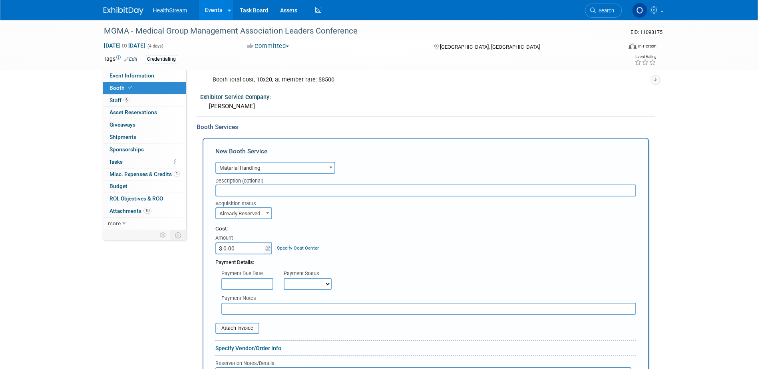
scroll to position [207, 0]
click at [249, 248] on input "$ 0.00" at bounding box center [240, 248] width 50 height 12
type input "$ 596.70"
click at [315, 247] on link "Specify Cost Center" at bounding box center [298, 248] width 42 height 6
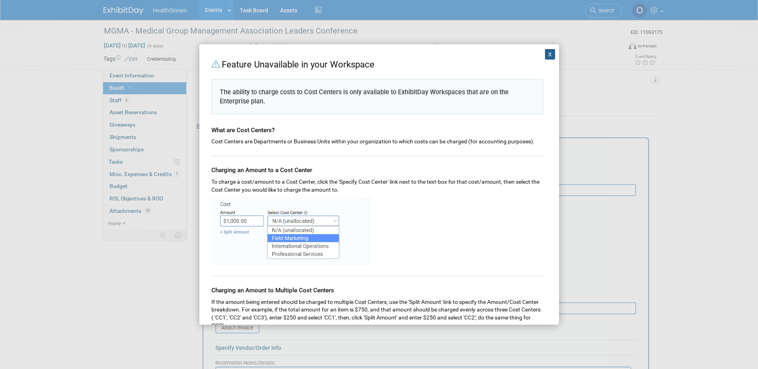
click at [545, 53] on button "X" at bounding box center [550, 54] width 10 height 10
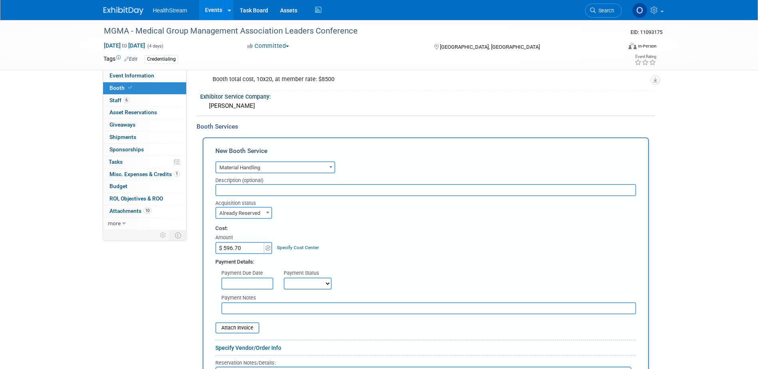
click at [263, 287] on input "text" at bounding box center [247, 284] width 52 height 12
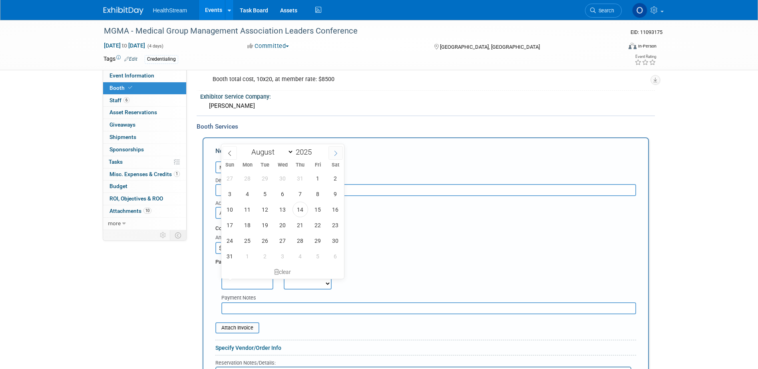
click at [336, 151] on icon at bounding box center [336, 154] width 6 height 6
select select "9"
click at [282, 175] on span "1" at bounding box center [283, 179] width 16 height 16
type input "Oct 1, 2025"
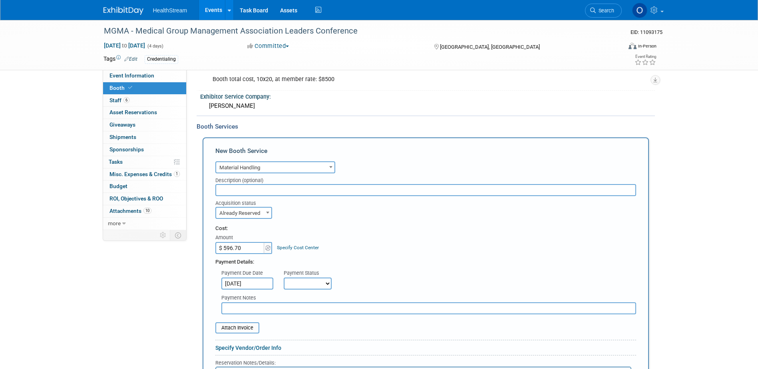
click at [303, 284] on select "Not Paid Yet Partially Paid Paid in Full" at bounding box center [308, 284] width 48 height 12
select select "3"
click at [284, 278] on select "Not Paid Yet Partially Paid Paid in Full" at bounding box center [308, 284] width 48 height 12
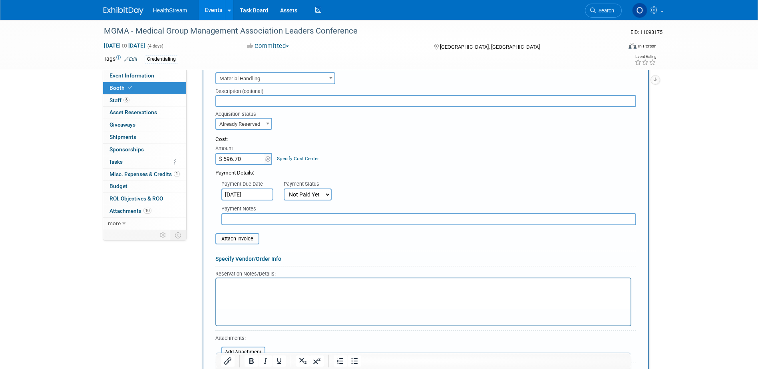
scroll to position [327, 0]
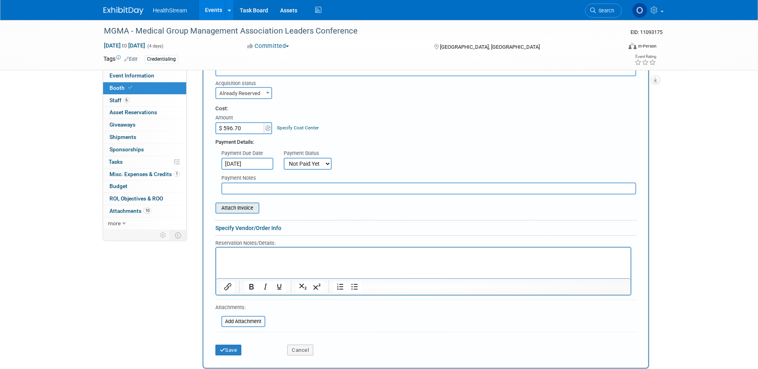
click at [242, 207] on input "file" at bounding box center [210, 208] width 95 height 10
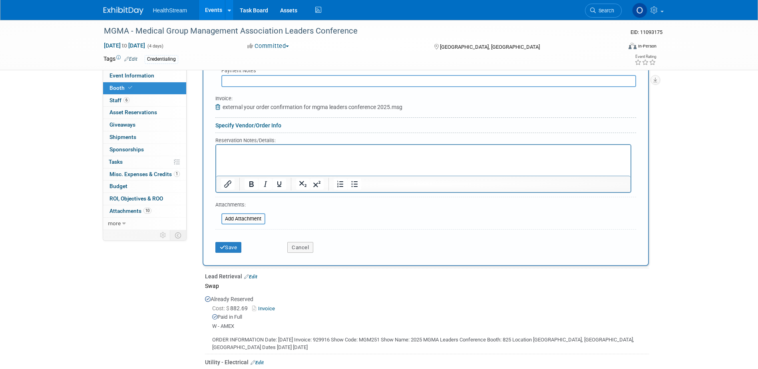
scroll to position [487, 0]
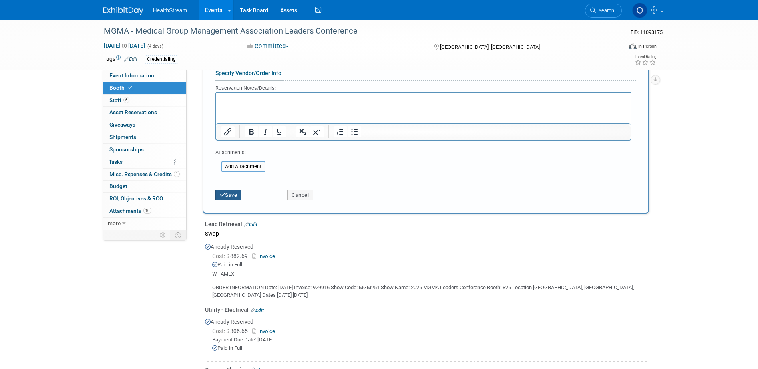
click at [231, 195] on button "Save" at bounding box center [228, 195] width 26 height 11
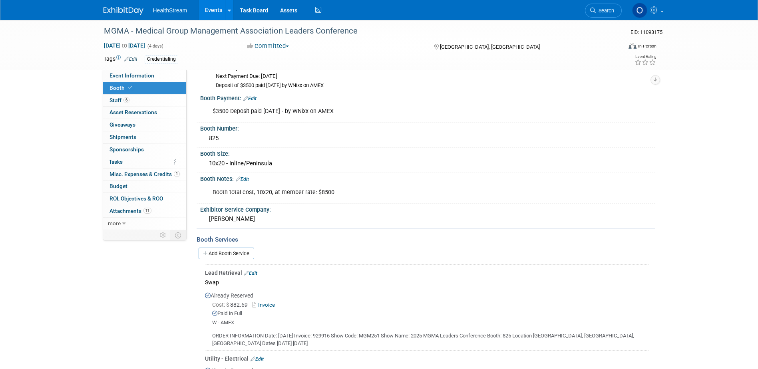
scroll to position [0, 0]
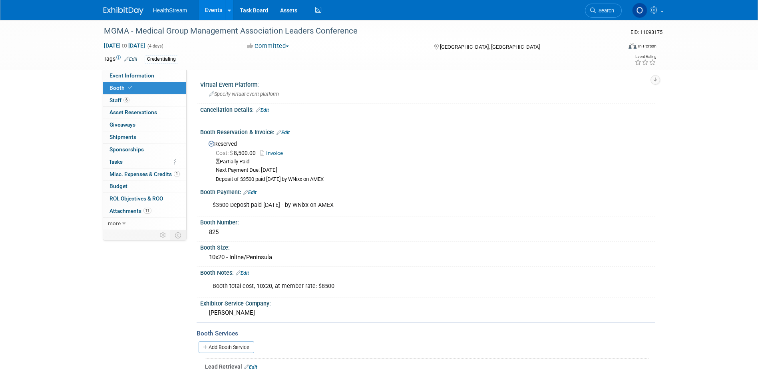
click at [209, 10] on link "Events" at bounding box center [213, 10] width 29 height 20
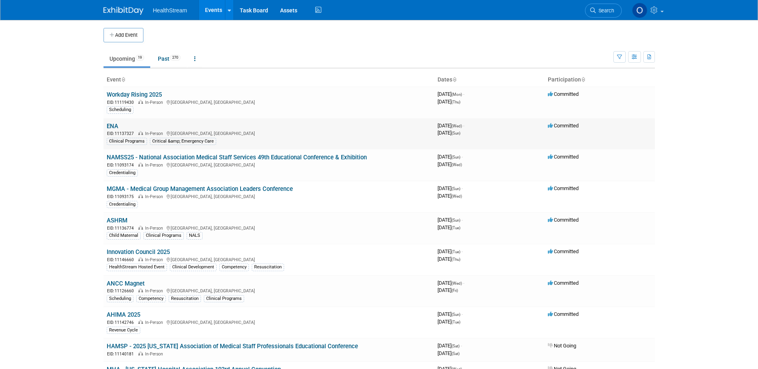
click at [114, 124] on link "ENA" at bounding box center [113, 126] width 12 height 7
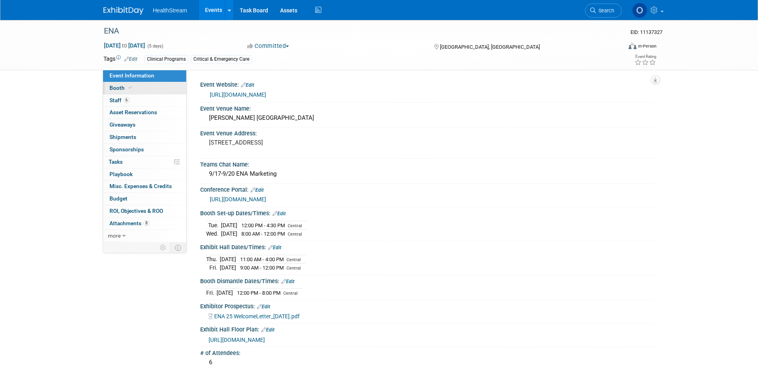
click at [121, 88] on span "Booth" at bounding box center [121, 88] width 24 height 6
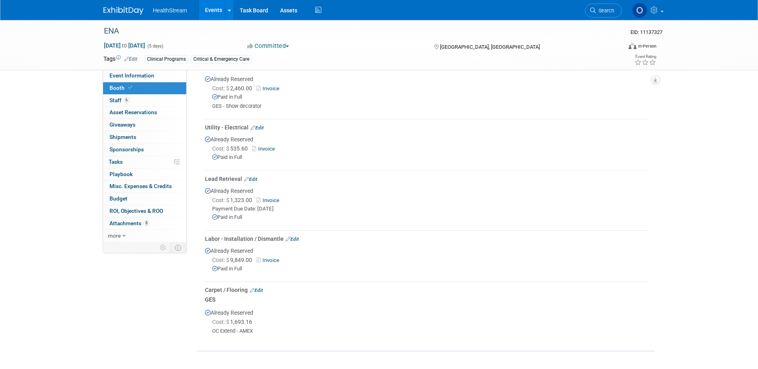
scroll to position [280, 0]
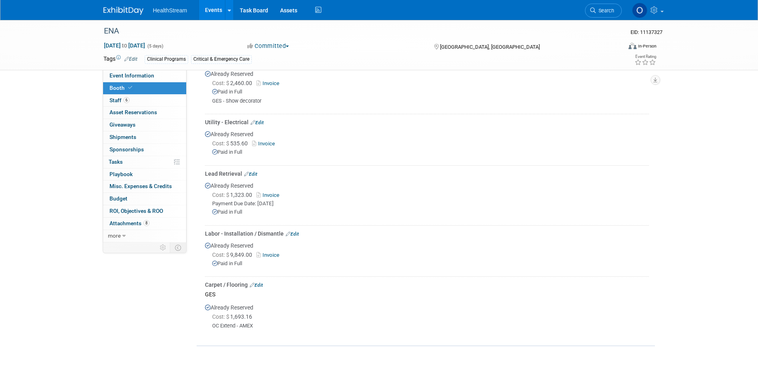
click at [262, 282] on link "Edit" at bounding box center [256, 285] width 13 height 6
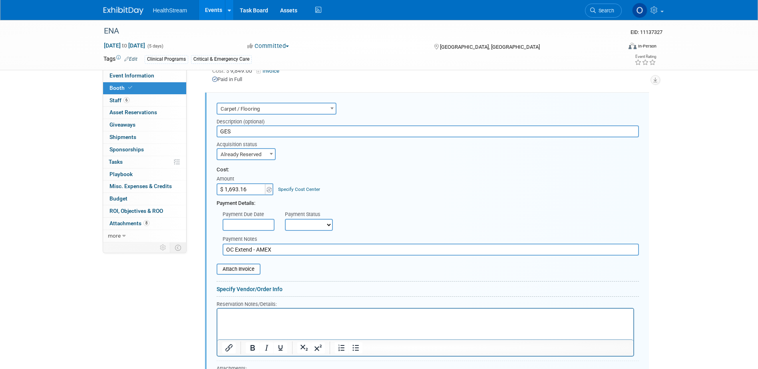
scroll to position [616, 0]
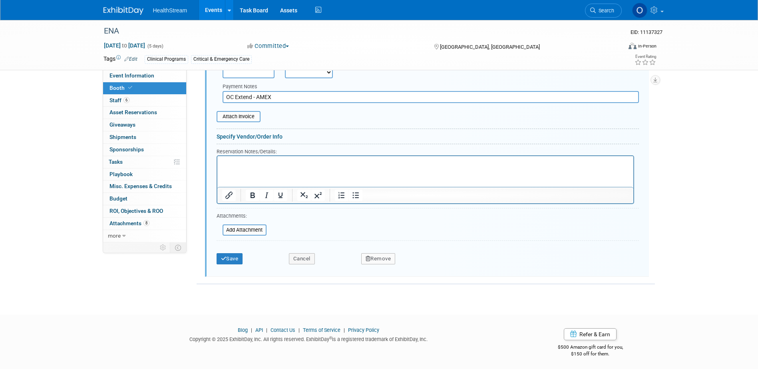
click at [373, 253] on button "Remove" at bounding box center [378, 258] width 34 height 11
click at [421, 261] on link "Yes" at bounding box center [422, 265] width 23 height 13
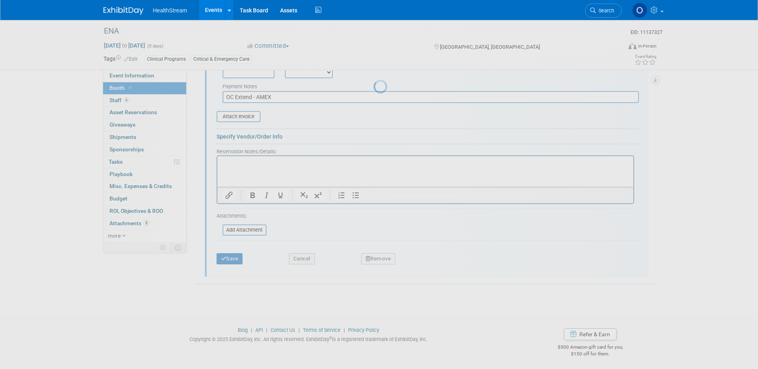
scroll to position [279, 0]
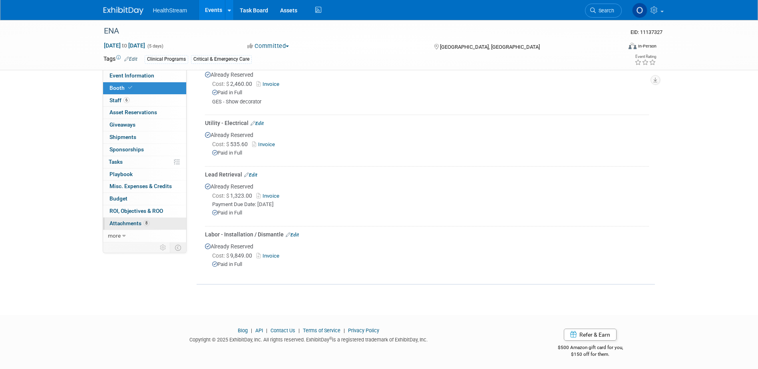
click at [121, 224] on span "Attachments 8" at bounding box center [129, 223] width 40 height 6
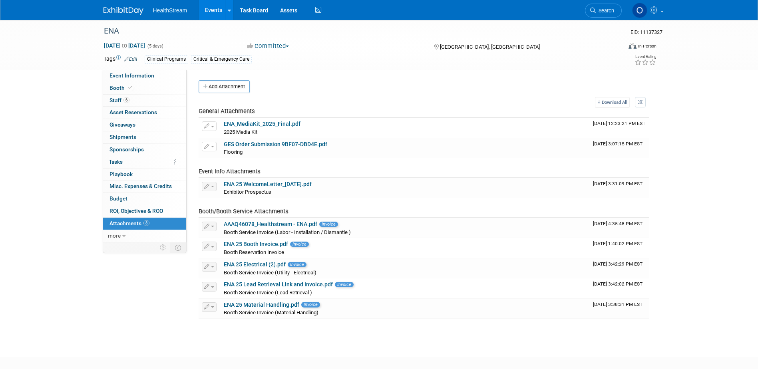
scroll to position [0, 0]
click at [129, 83] on link "Booth" at bounding box center [144, 88] width 83 height 12
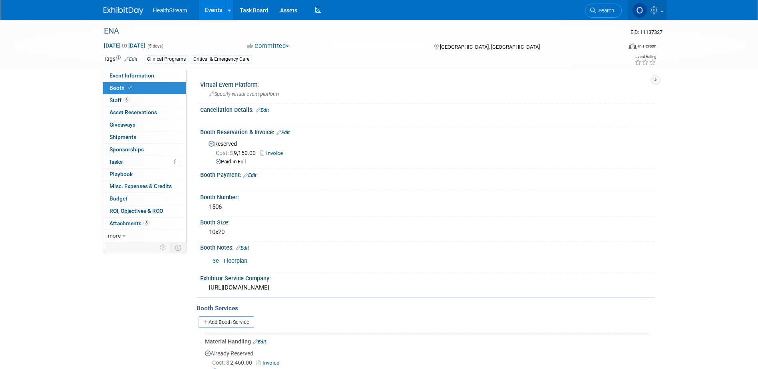
click at [654, 11] on icon at bounding box center [654, 9] width 9 height 7
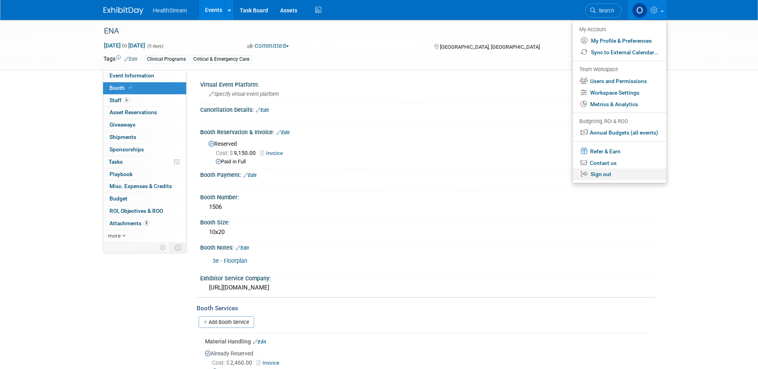
click at [591, 174] on link "Sign out" at bounding box center [620, 175] width 94 height 12
